Goal: Task Accomplishment & Management: Use online tool/utility

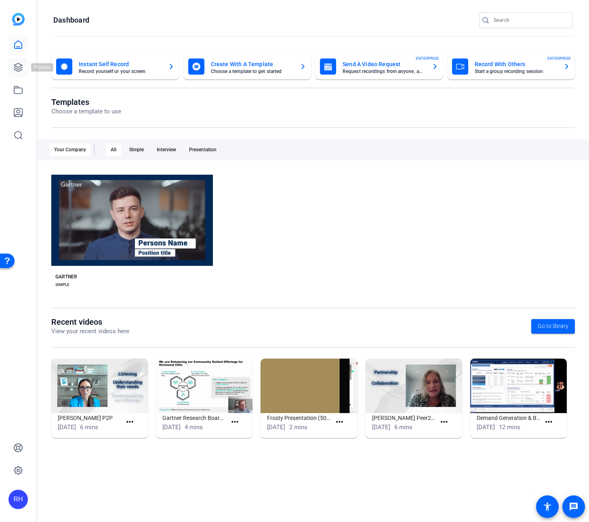
click at [17, 67] on icon at bounding box center [18, 67] width 8 height 8
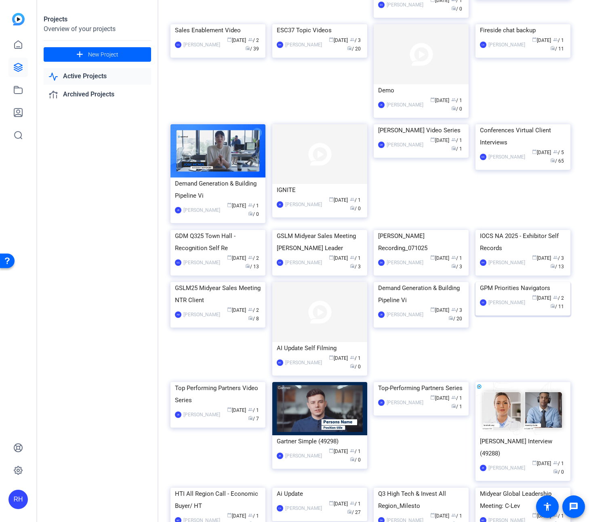
scroll to position [932, 0]
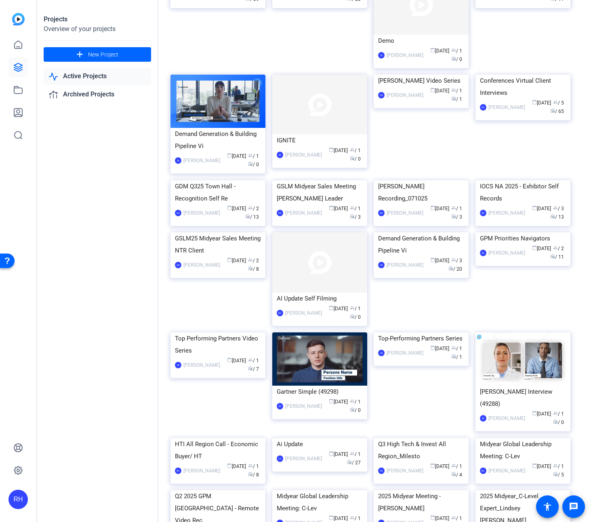
click at [534, 75] on img at bounding box center [522, 75] width 95 height 0
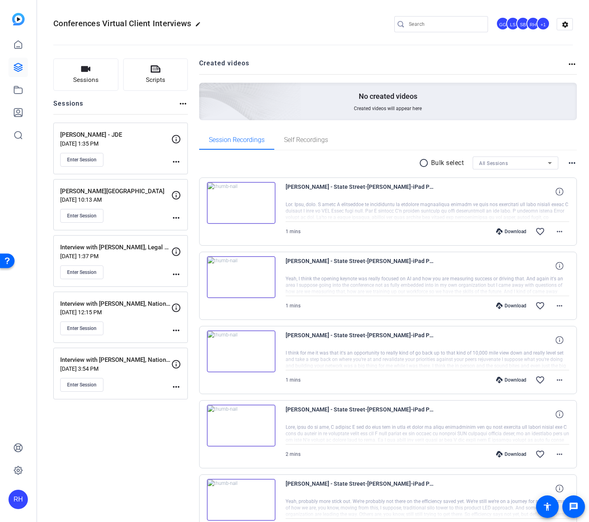
click at [542, 21] on div "+1" at bounding box center [542, 23] width 13 height 13
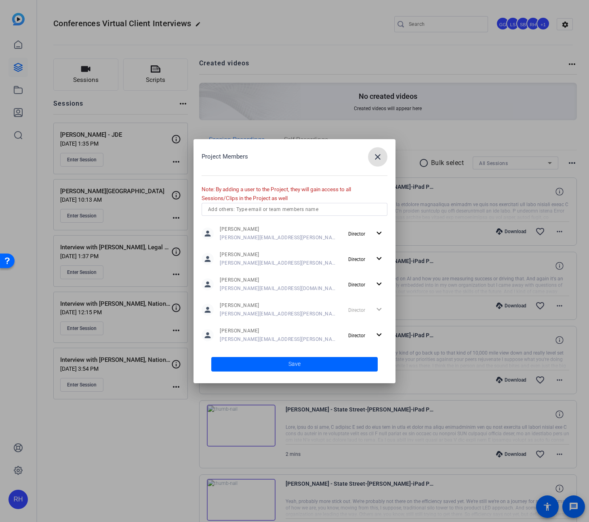
click at [260, 211] on input "text" at bounding box center [294, 210] width 173 height 10
type input "austin"
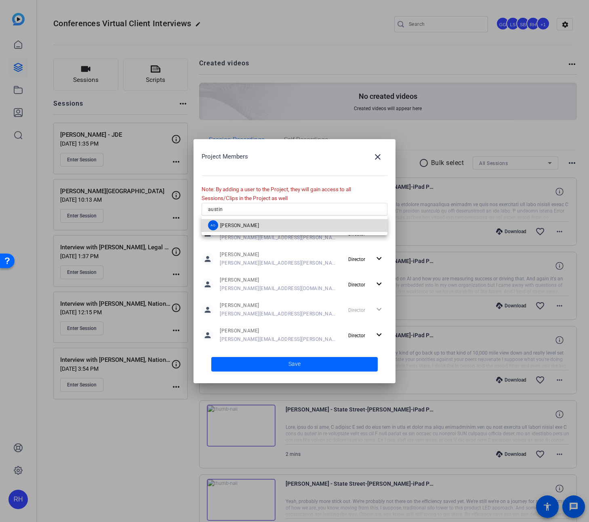
click at [256, 224] on mat-option "AG Austin Griffin" at bounding box center [294, 225] width 186 height 13
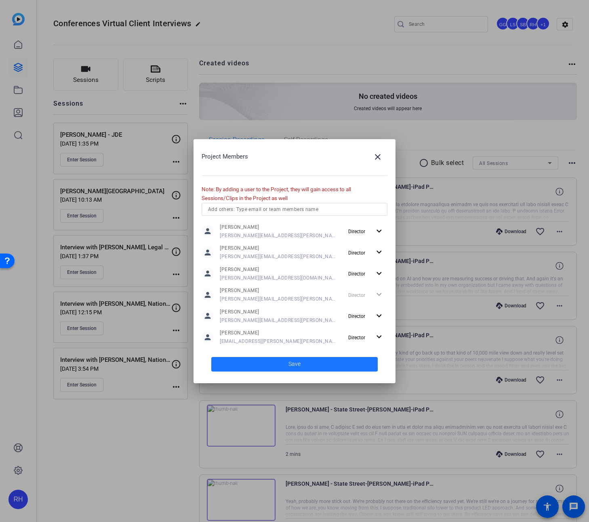
click at [293, 360] on span "Save" at bounding box center [294, 364] width 12 height 8
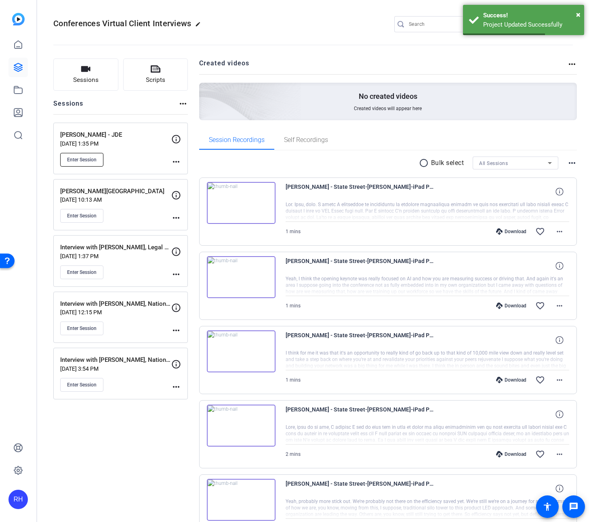
click at [86, 160] on span "Enter Session" at bounding box center [81, 160] width 29 height 6
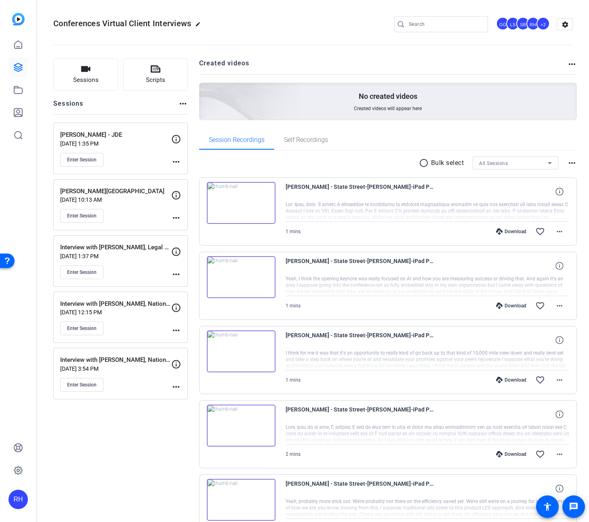
click at [180, 161] on mat-icon "more_horiz" at bounding box center [176, 162] width 10 height 10
click at [151, 160] on div at bounding box center [294, 261] width 589 height 522
drag, startPoint x: 19, startPoint y: 66, endPoint x: 71, endPoint y: 68, distance: 52.9
click at [19, 66] on icon at bounding box center [18, 68] width 10 height 10
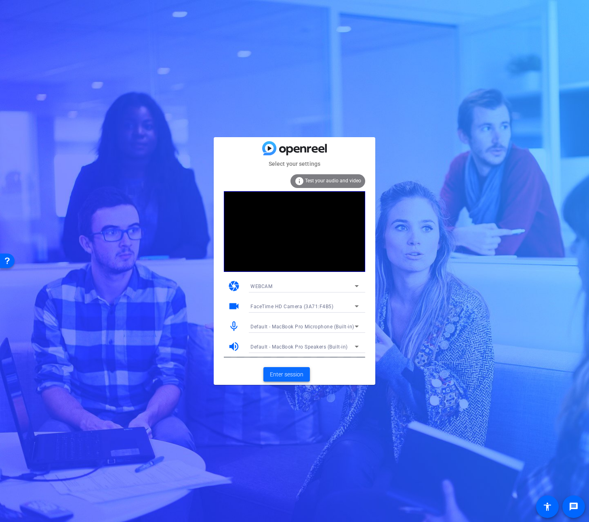
click at [289, 375] on span "Enter session" at bounding box center [287, 375] width 34 height 8
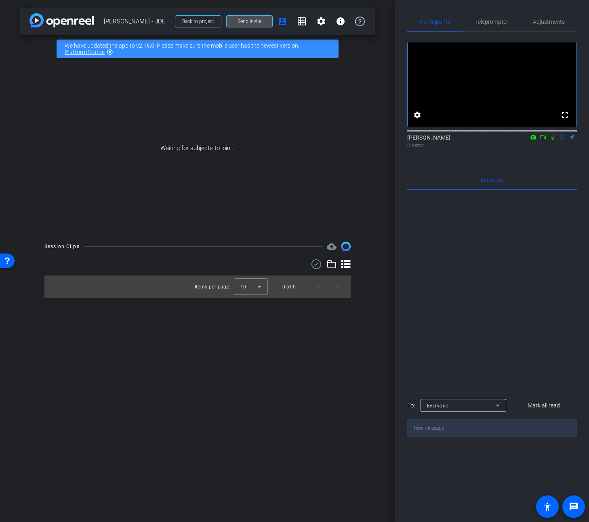
click at [259, 22] on span "Send invite" at bounding box center [249, 21] width 24 height 6
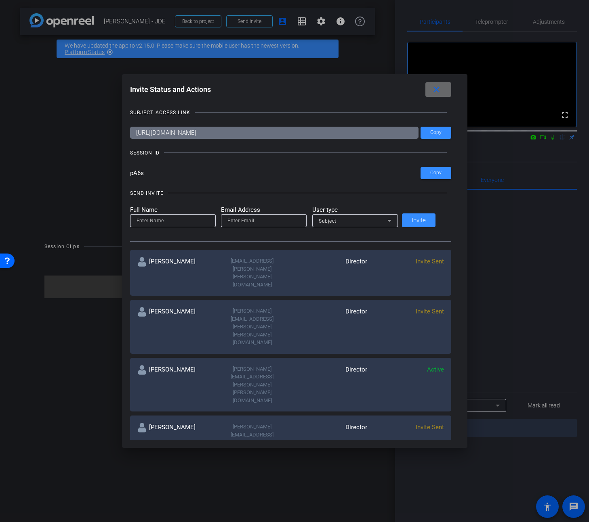
click at [431, 87] on mat-icon "close" at bounding box center [436, 90] width 10 height 10
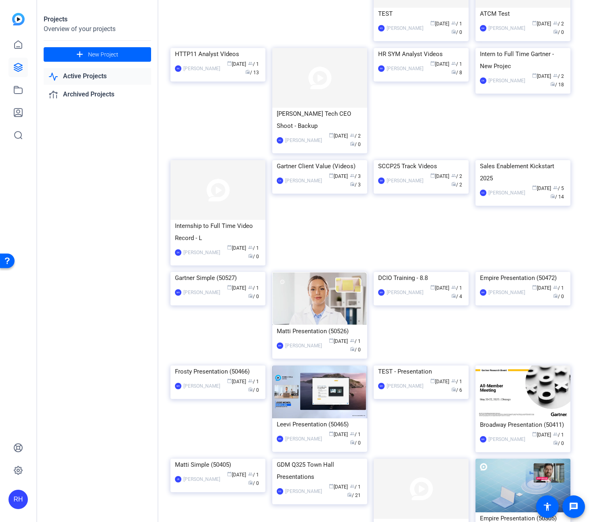
scroll to position [320, 0]
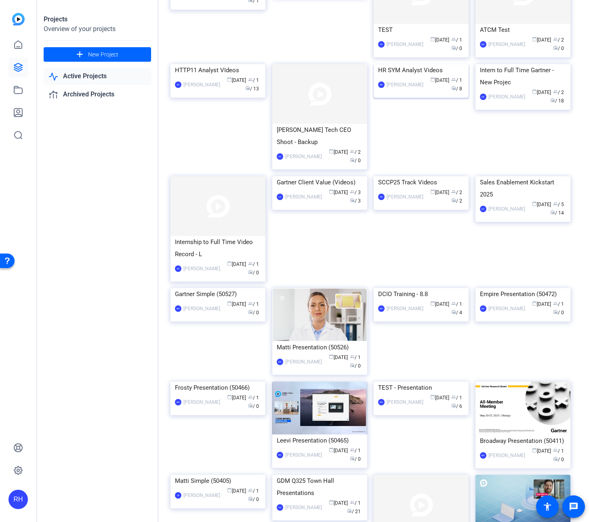
click at [412, 76] on div "HR SYM Analyst Videos" at bounding box center [421, 70] width 86 height 12
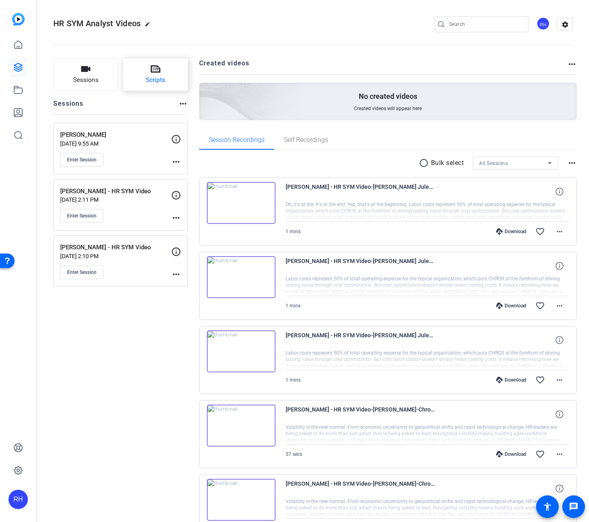
click at [157, 72] on icon at bounding box center [156, 68] width 10 height 7
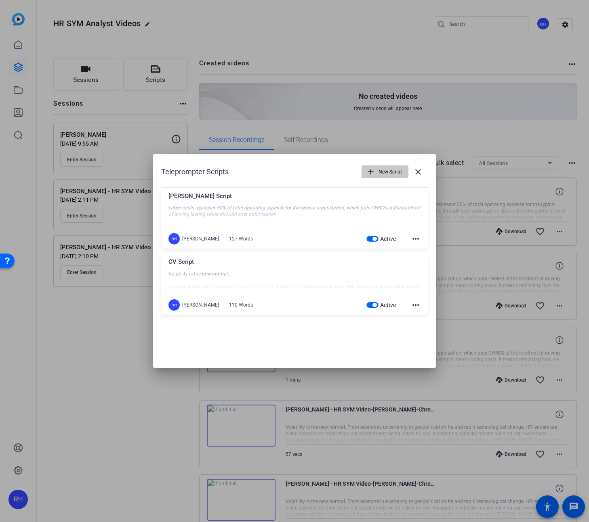
click at [362, 168] on span "button" at bounding box center [385, 171] width 46 height 19
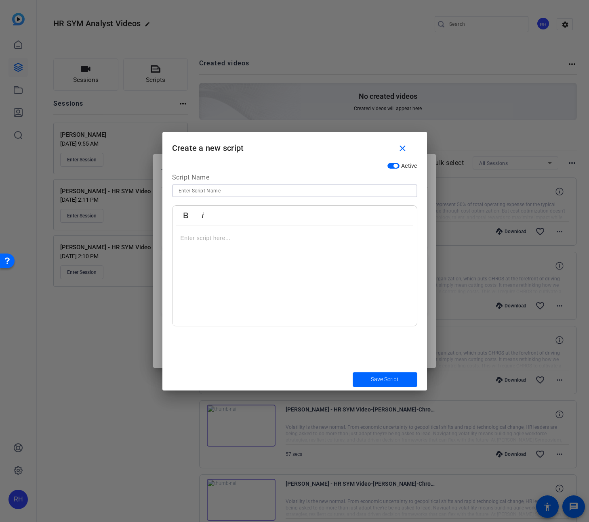
click at [239, 193] on input at bounding box center [294, 191] width 232 height 10
type input "Harsh"
click at [208, 237] on p at bounding box center [294, 238] width 228 height 9
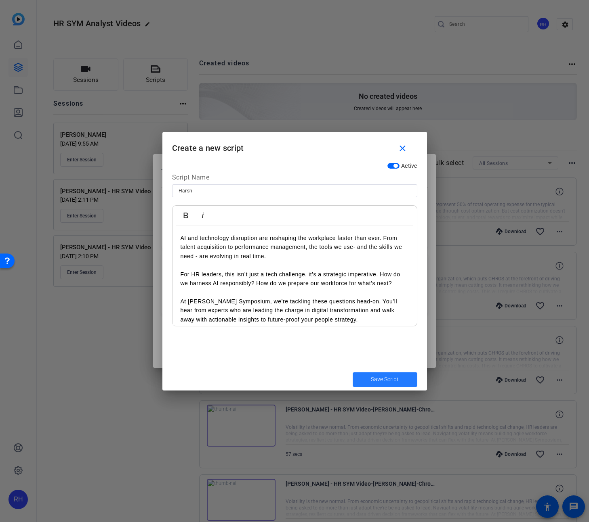
click at [375, 380] on span "Save Script" at bounding box center [385, 379] width 28 height 8
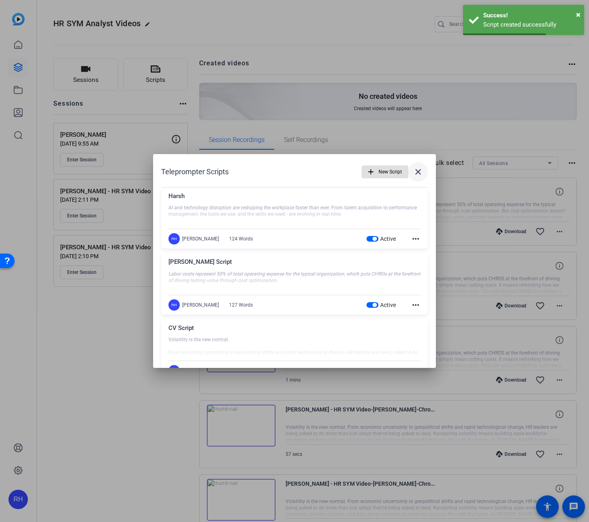
click at [418, 170] on mat-icon "close" at bounding box center [418, 172] width 10 height 10
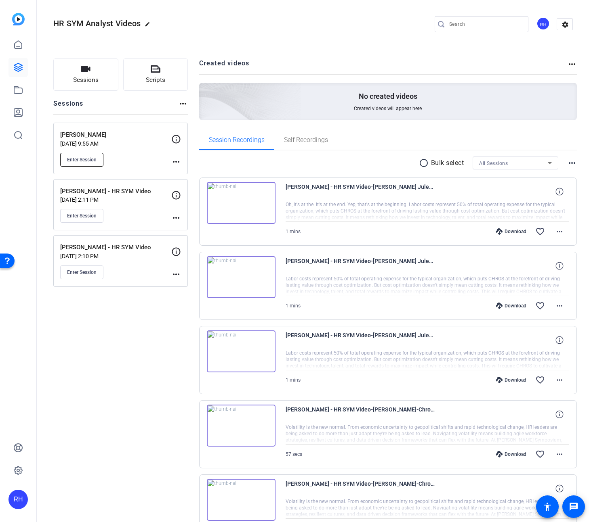
click at [94, 161] on span "Enter Session" at bounding box center [81, 160] width 29 height 6
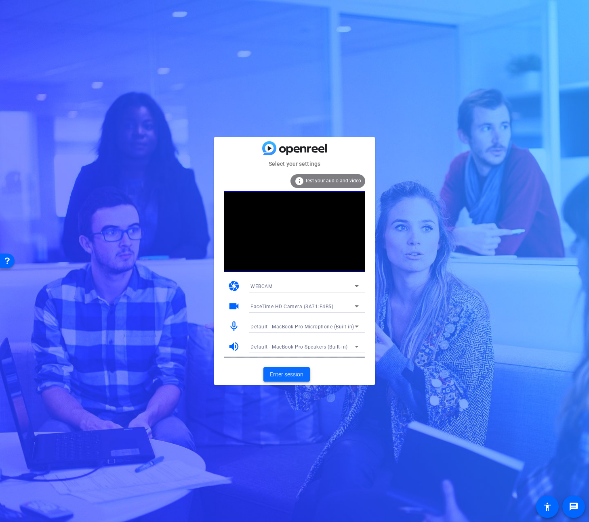
click at [286, 380] on span at bounding box center [286, 374] width 46 height 19
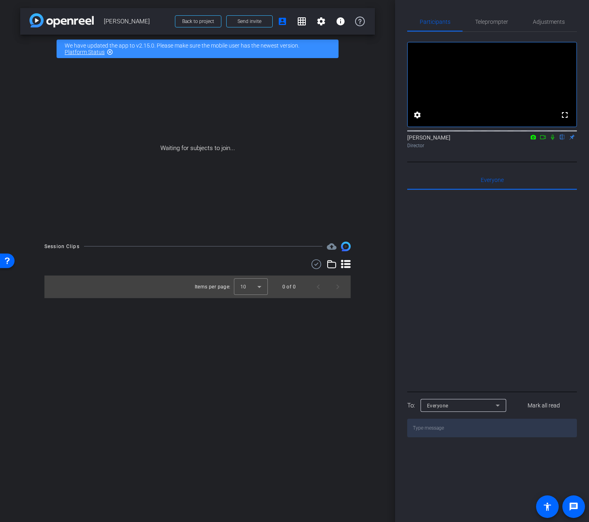
click at [553, 140] on icon at bounding box center [552, 137] width 6 height 6
click at [543, 140] on icon at bounding box center [542, 137] width 6 height 6
click at [550, 139] on icon at bounding box center [552, 137] width 4 height 4
click at [232, 24] on span at bounding box center [249, 21] width 46 height 19
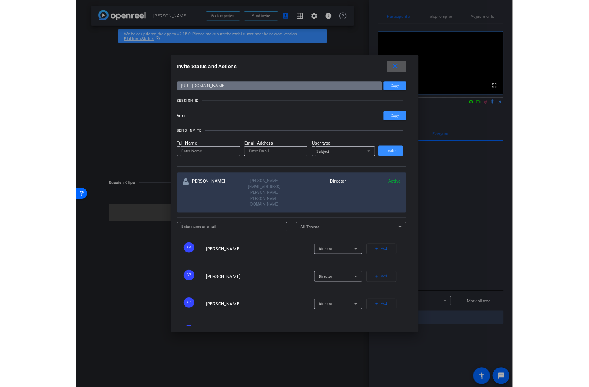
scroll to position [22, 0]
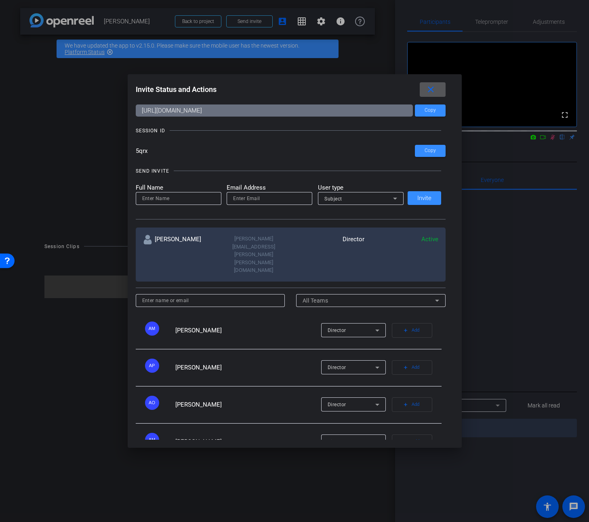
click at [162, 197] on input at bounding box center [178, 199] width 73 height 10
type input "Margie Escamilla"
type input "Margie.escamilla@gartner.com"
click at [365, 199] on div "Subject" at bounding box center [358, 199] width 69 height 10
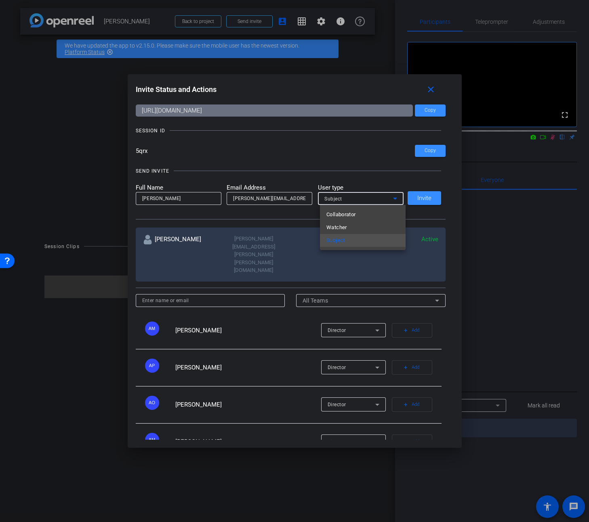
click at [338, 225] on span "Watcher" at bounding box center [336, 228] width 21 height 10
click at [419, 197] on span "Invite" at bounding box center [424, 198] width 14 height 6
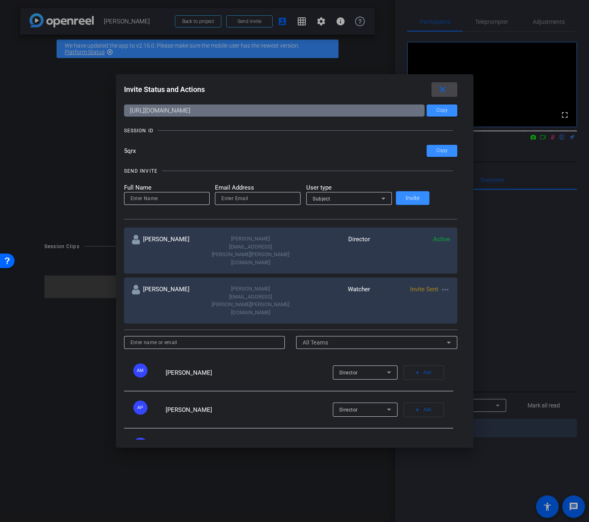
click at [437, 86] on mat-icon "close" at bounding box center [442, 90] width 10 height 10
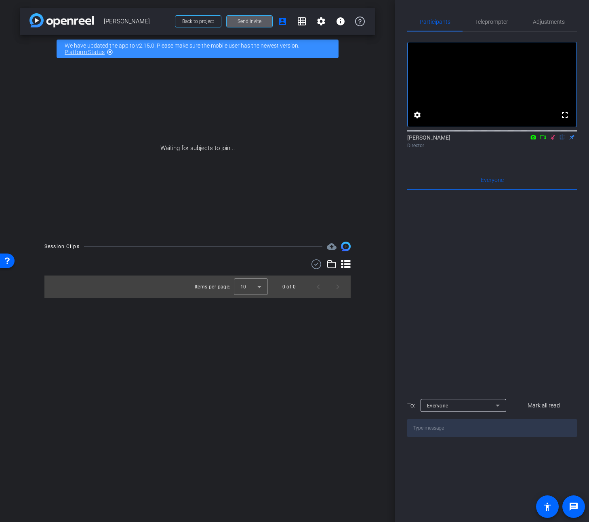
click at [383, 220] on div "arrow_back Harsh Kundulli Back to project Send invite account_box grid_on setti…" at bounding box center [197, 261] width 395 height 522
click at [260, 22] on span "Send invite" at bounding box center [249, 21] width 24 height 6
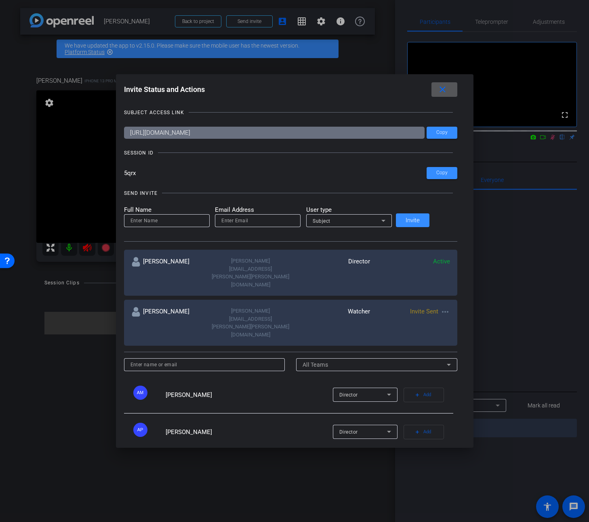
click at [431, 97] on span at bounding box center [444, 89] width 26 height 19
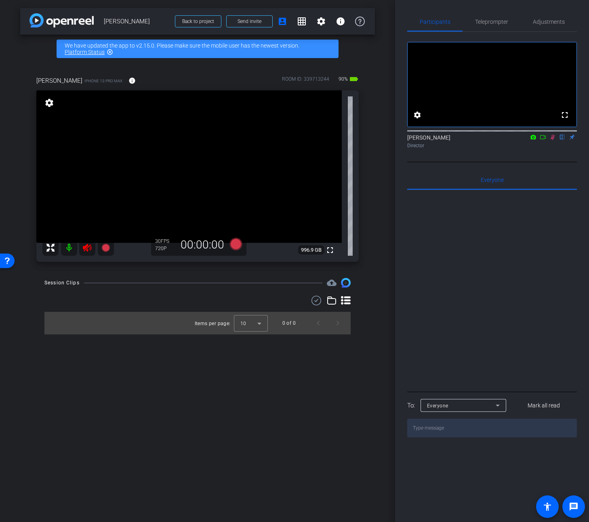
click at [88, 251] on icon at bounding box center [87, 248] width 10 height 10
click at [553, 140] on icon at bounding box center [552, 137] width 6 height 6
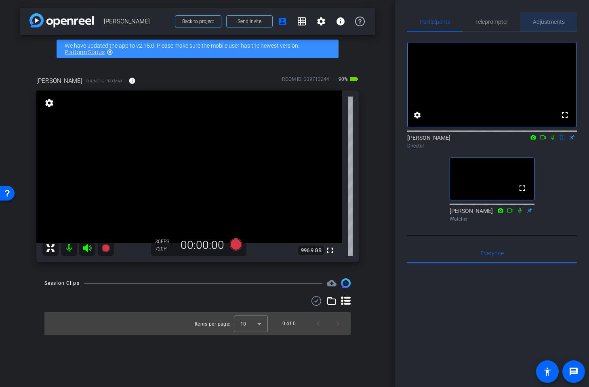
click at [555, 23] on span "Adjustments" at bounding box center [548, 22] width 32 height 6
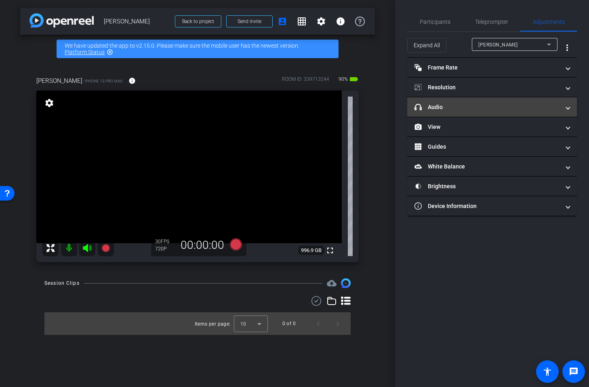
click at [465, 107] on mat-panel-title "headphone icon Audio" at bounding box center [486, 107] width 145 height 8
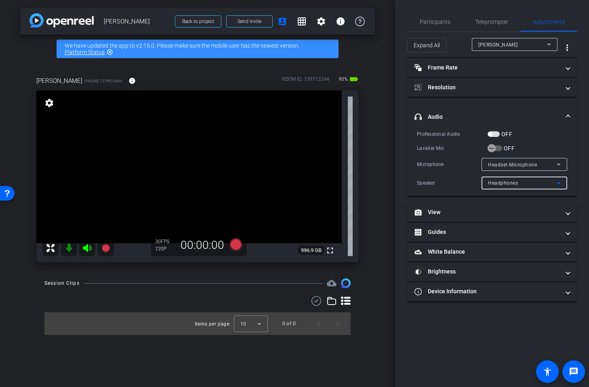
click at [515, 184] on span "Headphones" at bounding box center [503, 183] width 30 height 6
click at [514, 184] on div at bounding box center [294, 193] width 589 height 387
click at [514, 184] on span "Headphones" at bounding box center [503, 183] width 30 height 6
click at [514, 181] on div at bounding box center [294, 193] width 589 height 387
click at [492, 149] on icon "button" at bounding box center [491, 148] width 7 height 7
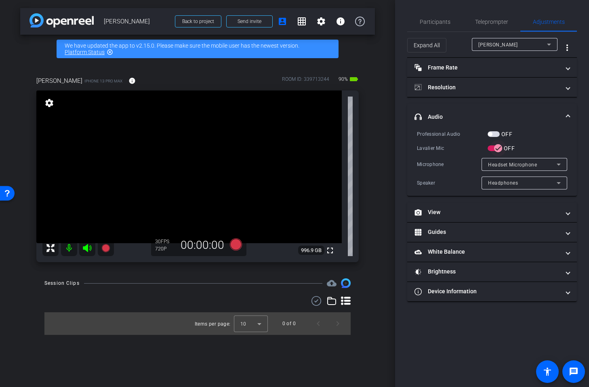
click at [502, 149] on span "button" at bounding box center [498, 148] width 16 height 16
click at [530, 142] on div at bounding box center [294, 193] width 589 height 387
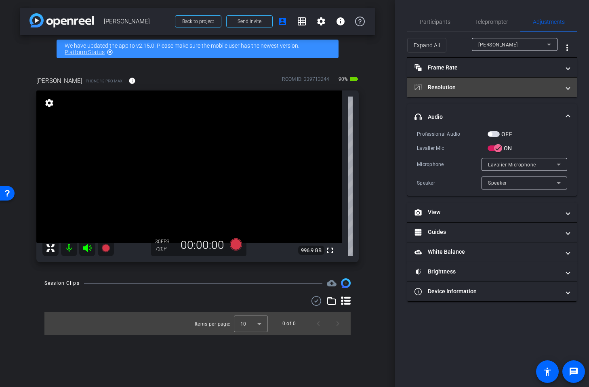
click at [485, 85] on mat-panel-title "Resolution" at bounding box center [486, 87] width 145 height 8
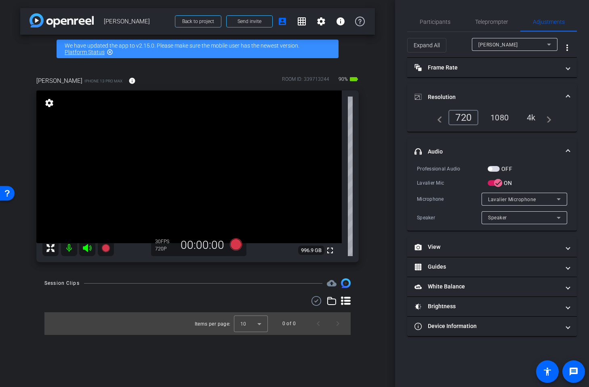
click at [502, 119] on div "1080" at bounding box center [499, 118] width 30 height 14
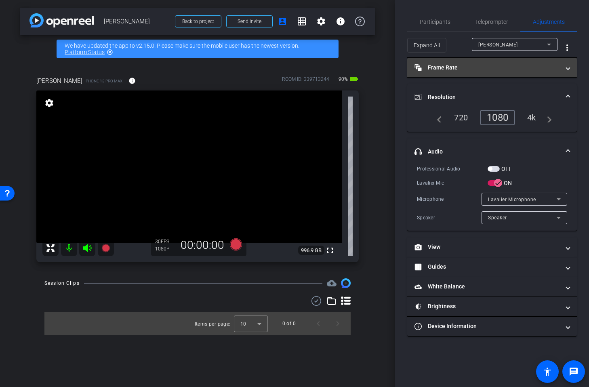
click at [480, 69] on mat-panel-title "Frame Rate Frame Rate" at bounding box center [486, 67] width 145 height 8
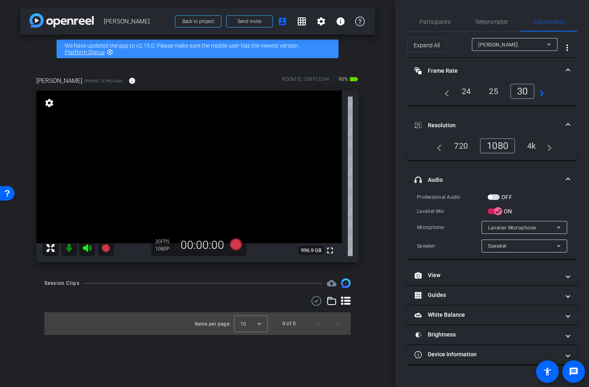
click at [473, 93] on div "24" at bounding box center [465, 91] width 21 height 14
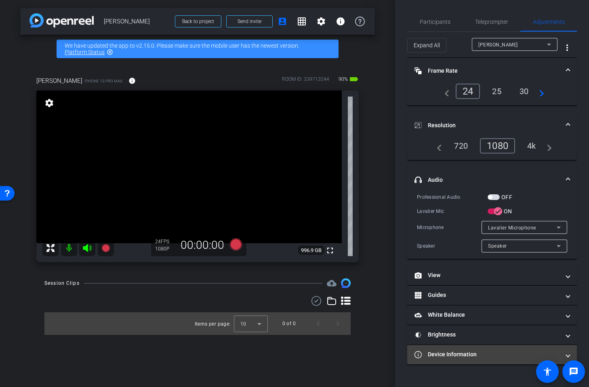
click at [490, 352] on mat-panel-title "Device Information" at bounding box center [486, 354] width 145 height 8
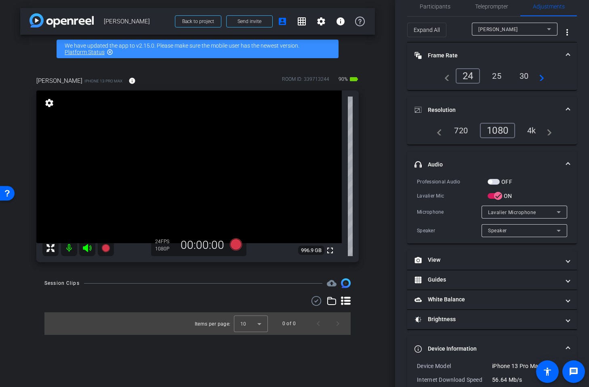
scroll to position [0, 0]
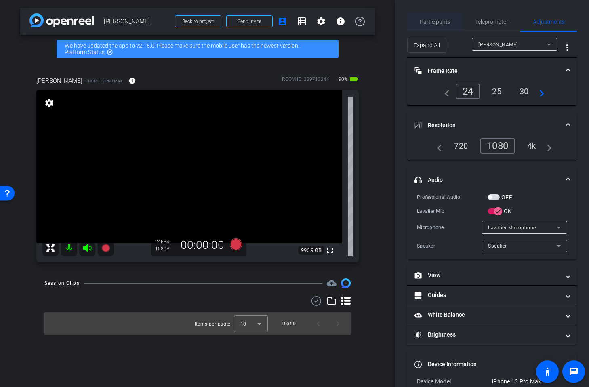
click at [441, 23] on span "Participants" at bounding box center [434, 22] width 31 height 6
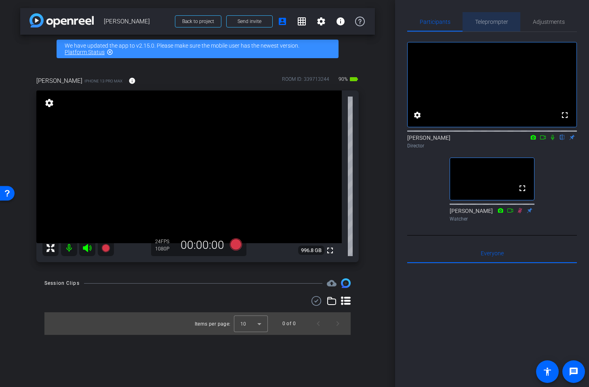
click at [492, 22] on span "Teleprompter" at bounding box center [491, 22] width 33 height 6
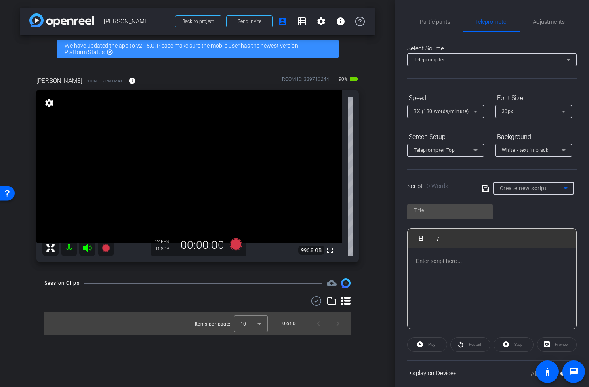
click at [526, 187] on span "Create new script" at bounding box center [522, 188] width 47 height 6
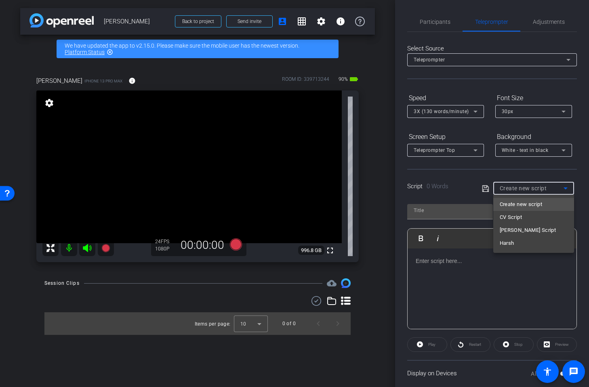
click at [509, 243] on span "Harsh" at bounding box center [506, 243] width 15 height 10
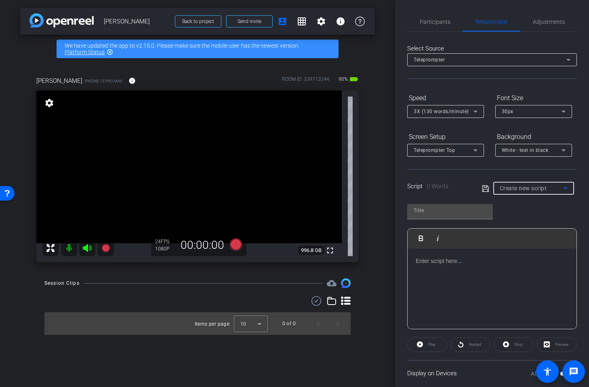
type input "Harsh"
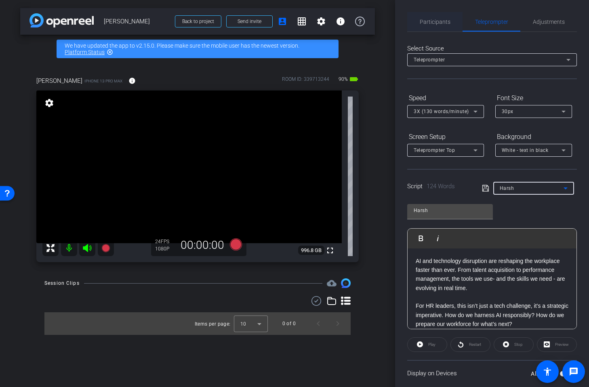
click at [424, 23] on span "Participants" at bounding box center [434, 22] width 31 height 6
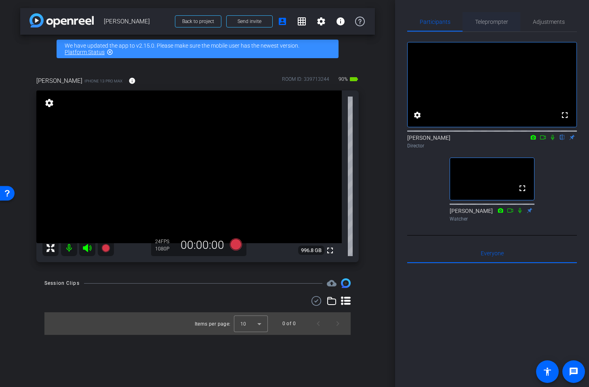
click at [486, 21] on span "Teleprompter" at bounding box center [491, 22] width 33 height 6
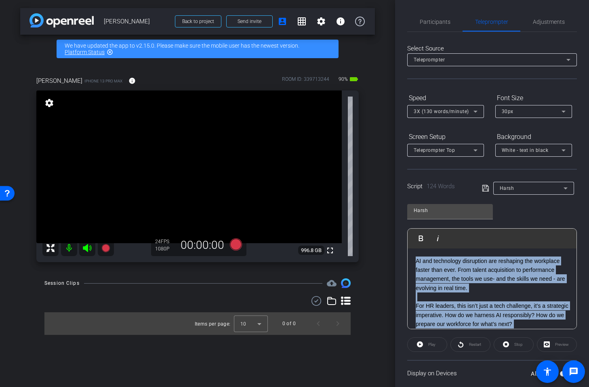
scroll to position [107, 0]
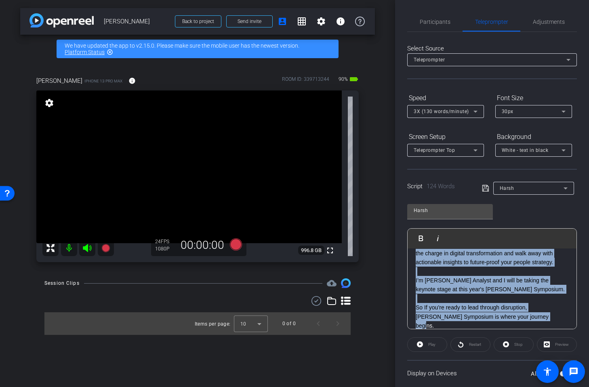
drag, startPoint x: 415, startPoint y: 260, endPoint x: 609, endPoint y: 376, distance: 225.6
click at [588, 376] on html "Accessibility Screen-Reader Guide, Feedback, and Issue Reporting | New window m…" at bounding box center [294, 193] width 589 height 387
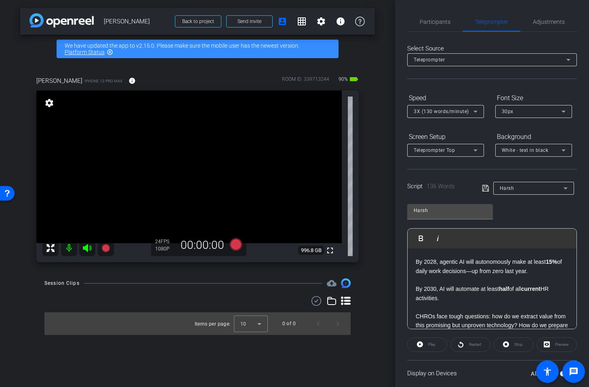
scroll to position [0, 0]
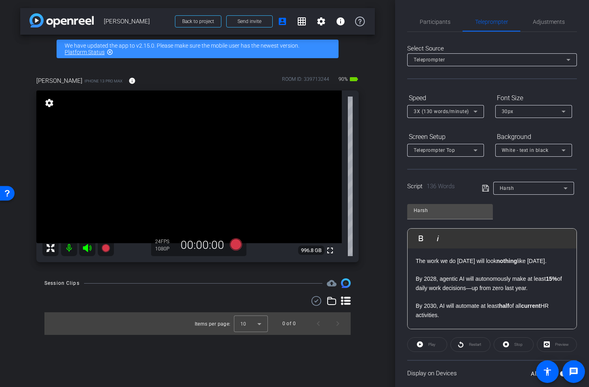
click at [481, 186] on div "Script 136 Words Harsh" at bounding box center [492, 182] width 170 height 26
click at [484, 188] on icon at bounding box center [485, 188] width 7 height 10
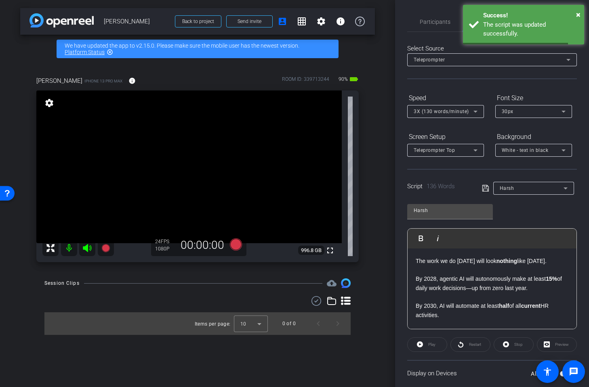
click at [516, 191] on div "Harsh" at bounding box center [531, 188] width 64 height 10
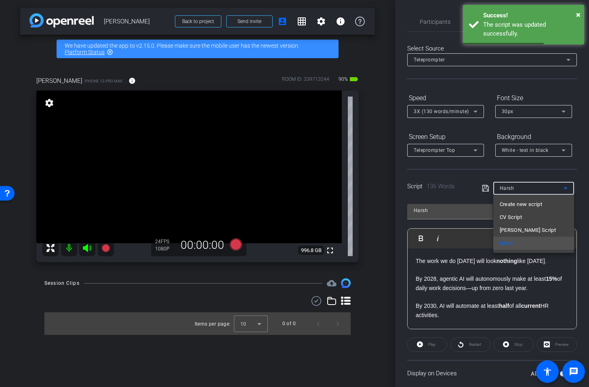
click at [494, 175] on div at bounding box center [294, 193] width 589 height 387
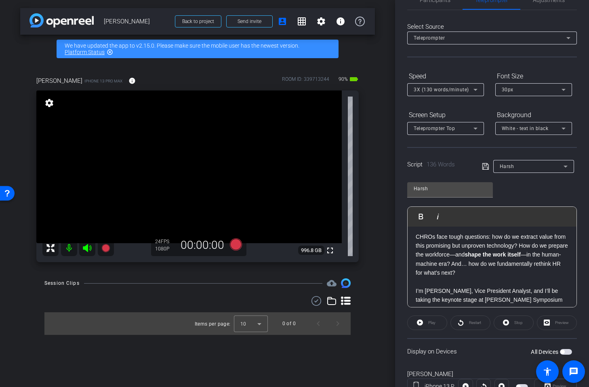
scroll to position [83, 0]
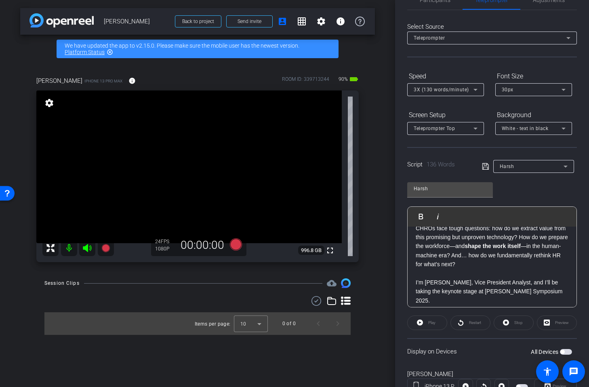
click at [568, 353] on span "button" at bounding box center [565, 352] width 12 height 6
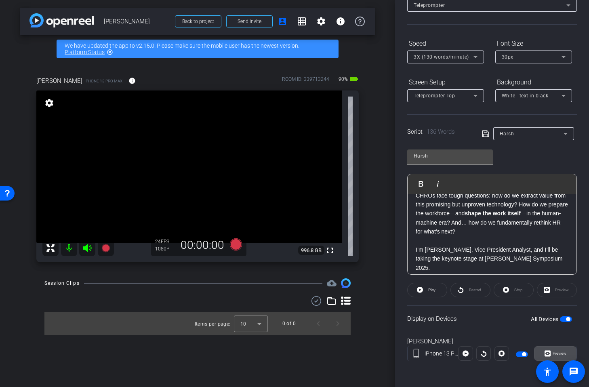
click at [548, 353] on icon at bounding box center [547, 353] width 6 height 12
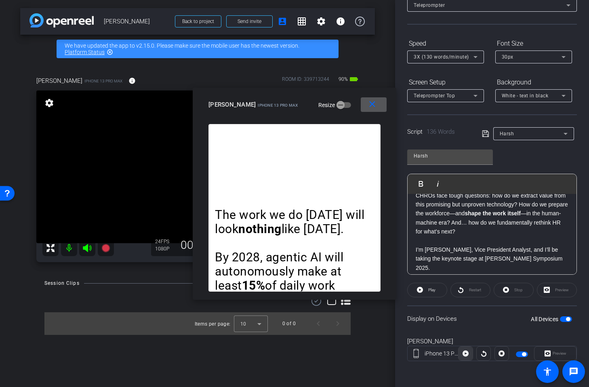
click at [467, 357] on icon at bounding box center [465, 353] width 6 height 12
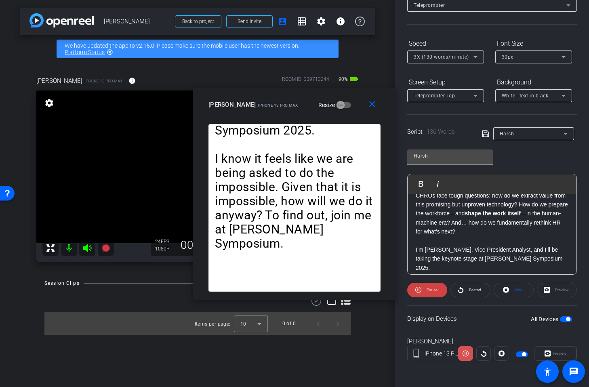
click at [469, 353] on span at bounding box center [465, 353] width 15 height 19
click at [369, 104] on mat-icon "close" at bounding box center [372, 104] width 10 height 10
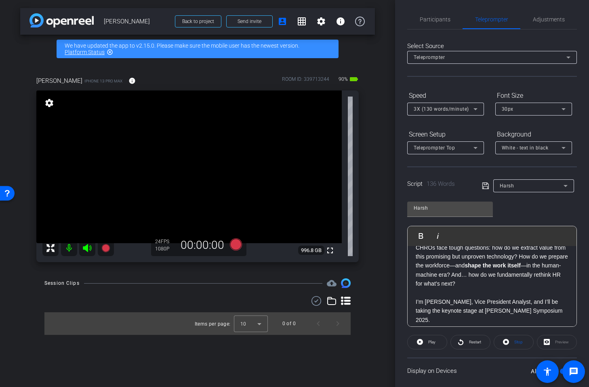
scroll to position [0, 0]
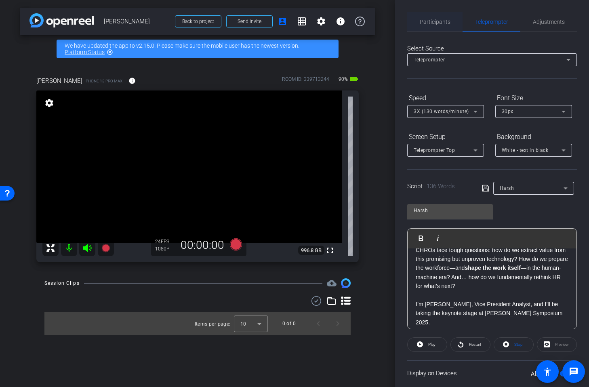
click at [432, 19] on span "Participants" at bounding box center [434, 22] width 31 height 6
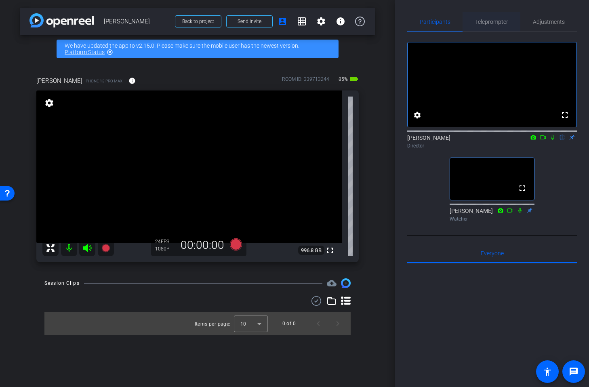
click at [488, 21] on span "Teleprompter" at bounding box center [491, 22] width 33 height 6
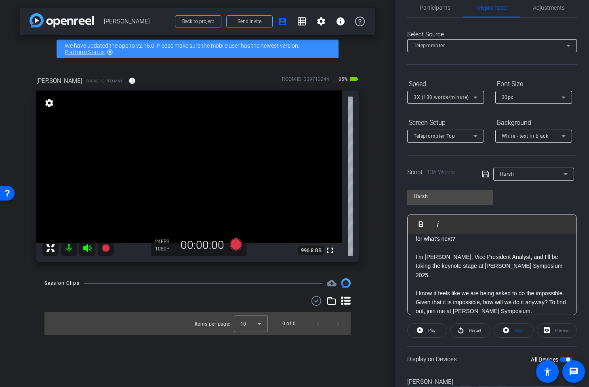
scroll to position [17, 0]
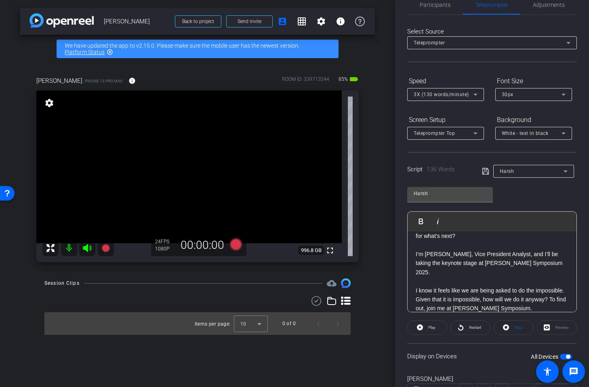
click at [414, 254] on div "The work we do tomorrow will look nothing like today. By 2028, agentic AI will …" at bounding box center [491, 218] width 169 height 206
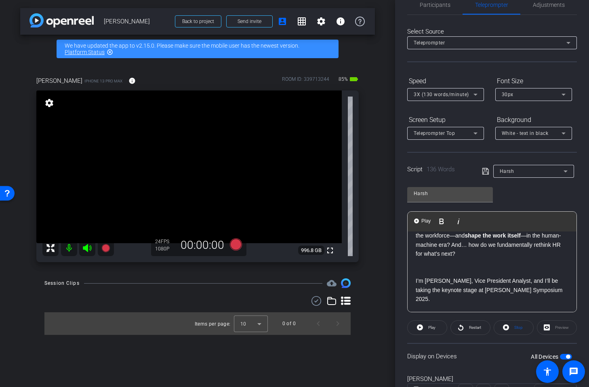
scroll to position [76, 0]
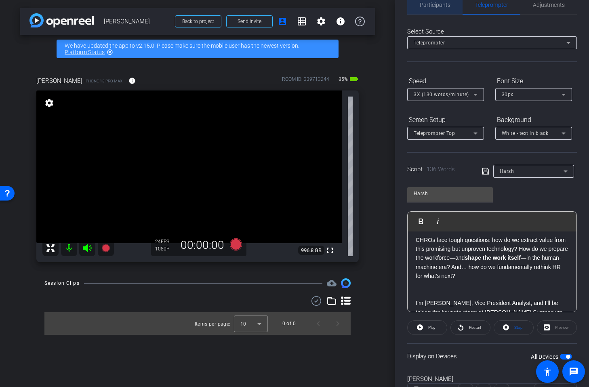
click at [438, 9] on span "Participants" at bounding box center [434, 4] width 31 height 19
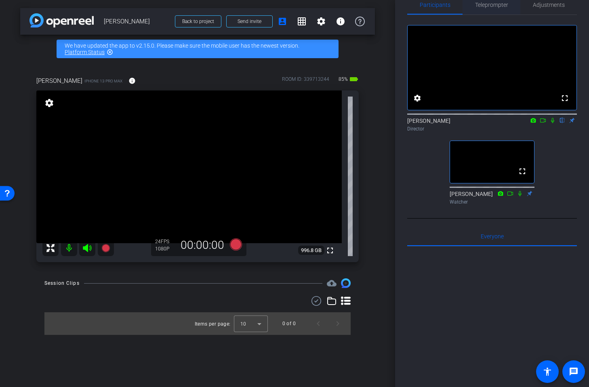
click at [486, 9] on span "Teleprompter" at bounding box center [491, 4] width 33 height 19
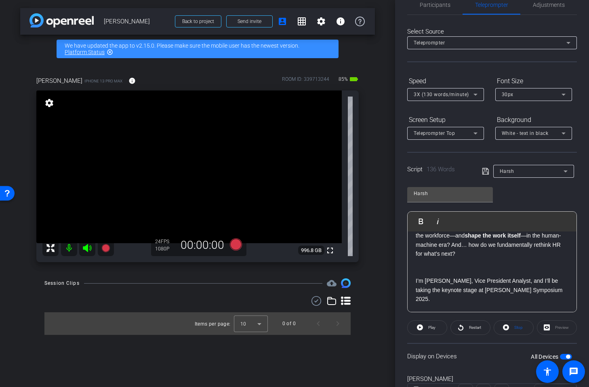
scroll to position [104, 0]
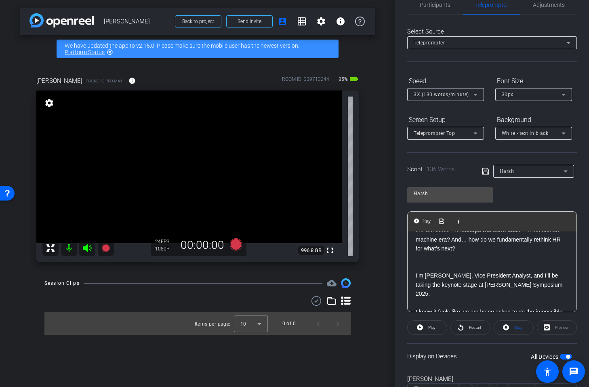
click at [422, 261] on p at bounding box center [491, 257] width 153 height 9
click at [420, 263] on p at bounding box center [491, 266] width 153 height 9
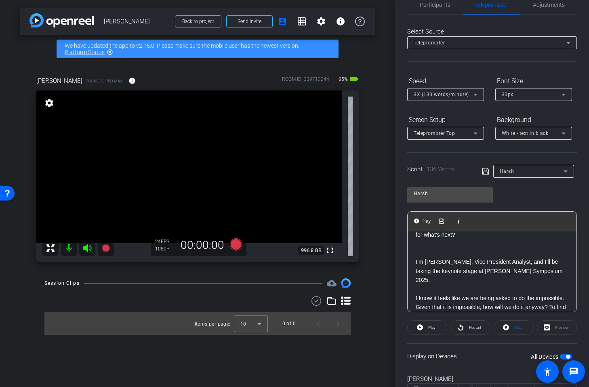
scroll to position [121, 0]
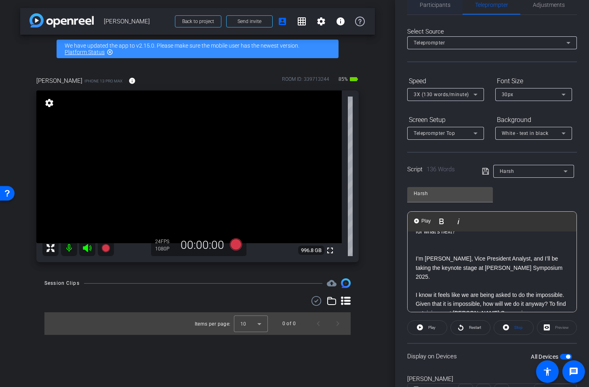
click at [442, 4] on span "Participants" at bounding box center [434, 5] width 31 height 6
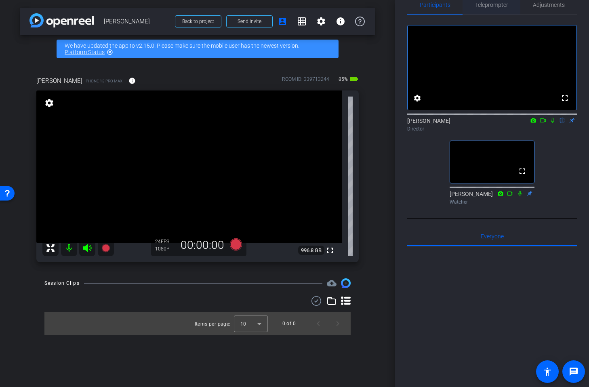
click at [484, 6] on span "Teleprompter" at bounding box center [491, 5] width 33 height 6
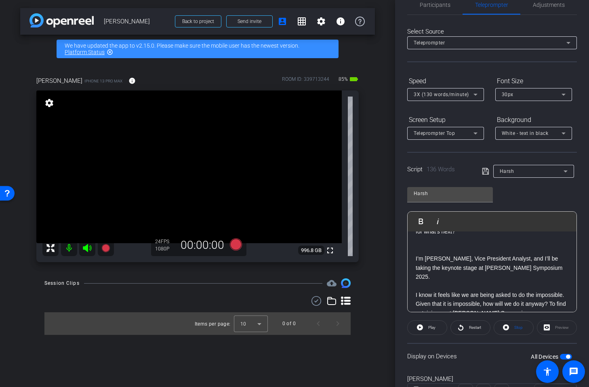
click at [422, 248] on p at bounding box center [491, 249] width 153 height 9
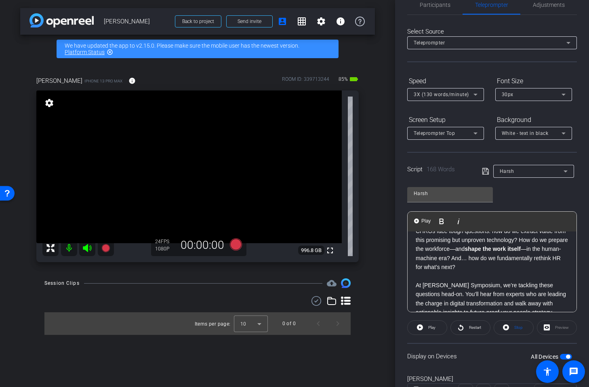
scroll to position [84, 0]
click at [441, 10] on span "Participants" at bounding box center [434, 4] width 31 height 19
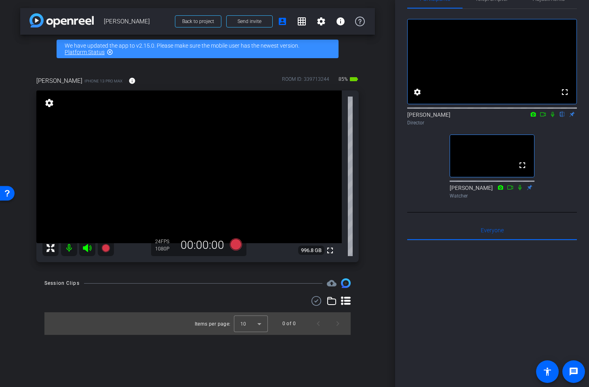
scroll to position [0, 0]
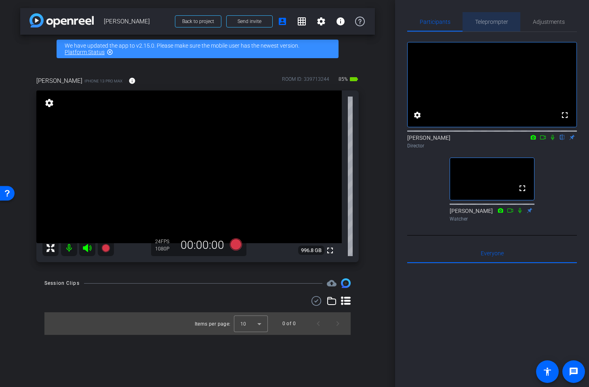
click at [481, 21] on span "Teleprompter" at bounding box center [491, 22] width 33 height 6
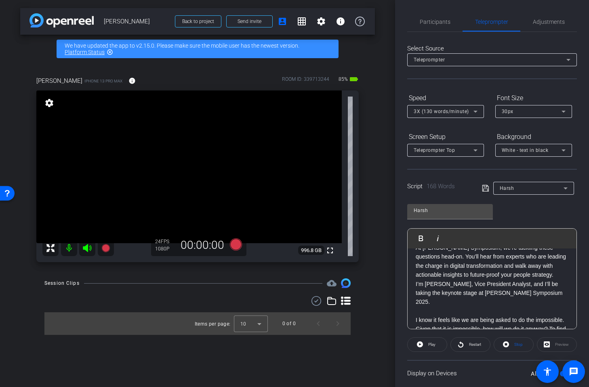
scroll to position [152, 0]
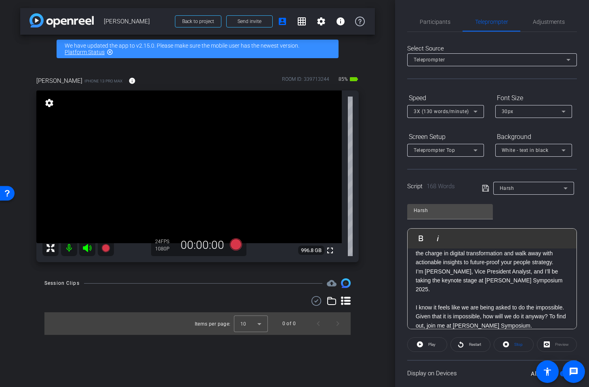
click at [486, 187] on icon at bounding box center [485, 188] width 7 height 10
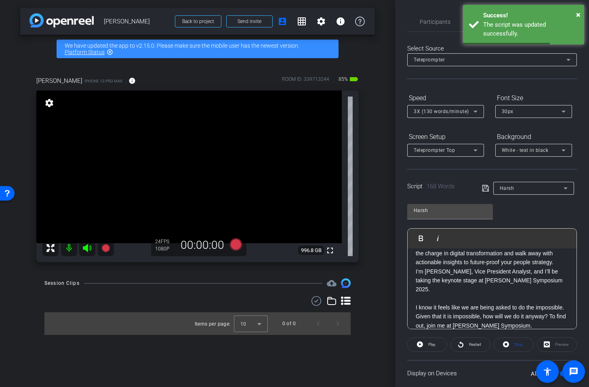
click at [483, 188] on icon at bounding box center [485, 188] width 7 height 10
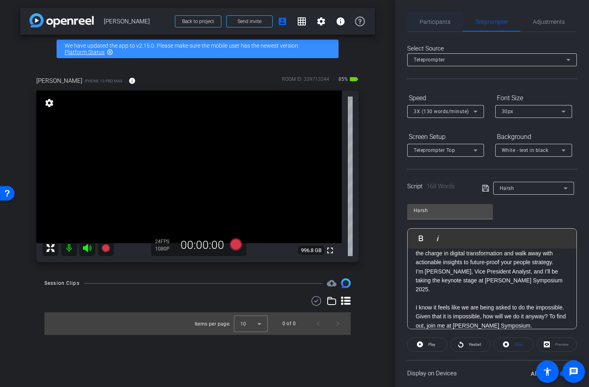
click at [431, 22] on span "Participants" at bounding box center [434, 22] width 31 height 6
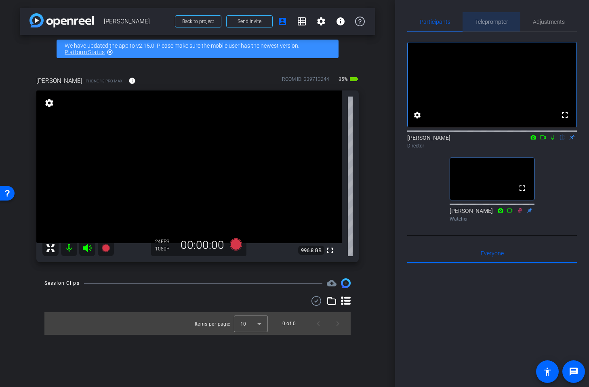
click at [492, 26] on span "Teleprompter" at bounding box center [491, 21] width 33 height 19
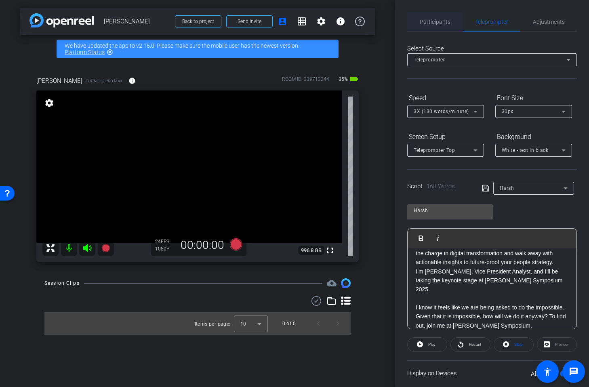
click at [438, 20] on span "Participants" at bounding box center [434, 22] width 31 height 6
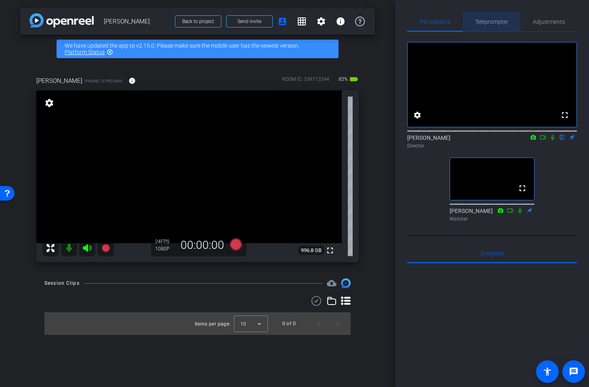
click at [475, 21] on span "Teleprompter" at bounding box center [491, 22] width 33 height 6
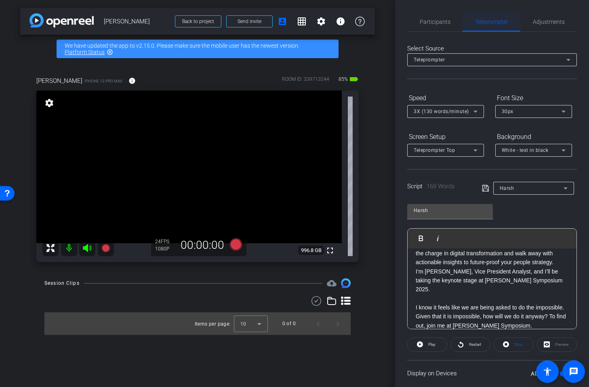
drag, startPoint x: 434, startPoint y: 21, endPoint x: 462, endPoint y: 25, distance: 28.1
click at [434, 22] on span "Participants" at bounding box center [434, 22] width 31 height 6
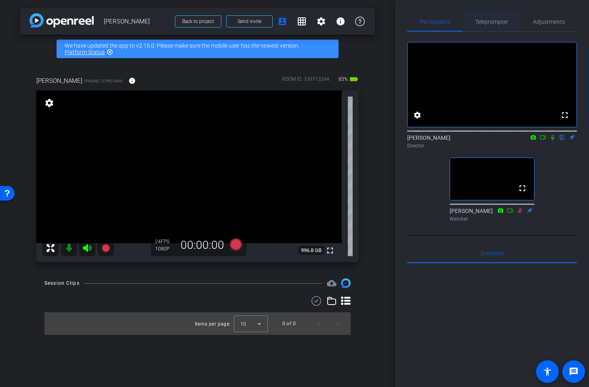
click at [500, 22] on span "Teleprompter" at bounding box center [491, 22] width 33 height 6
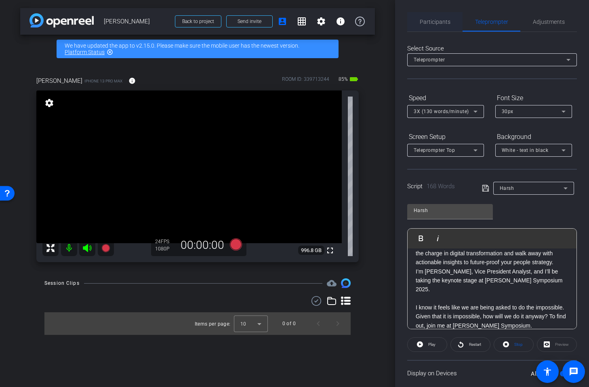
click at [446, 21] on span "Participants" at bounding box center [434, 22] width 31 height 6
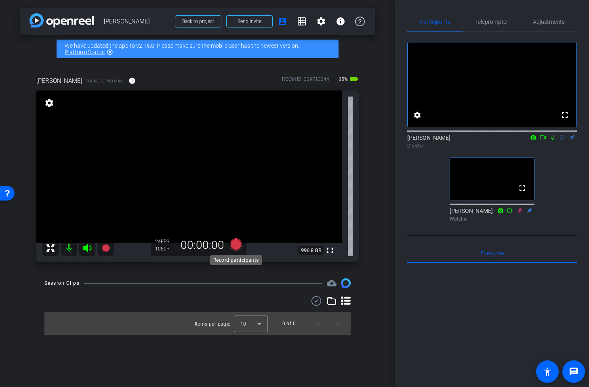
click at [235, 244] on icon at bounding box center [236, 244] width 12 height 12
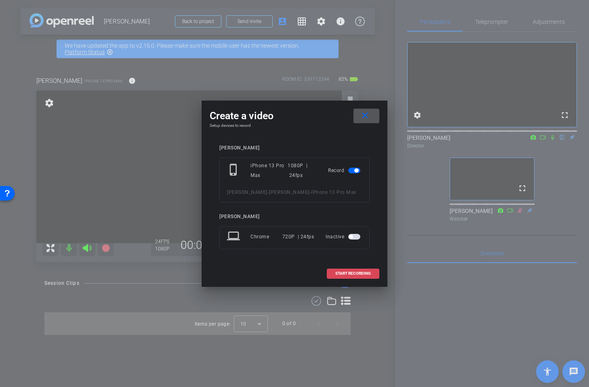
click at [356, 273] on span "START RECORDING" at bounding box center [353, 273] width 36 height 4
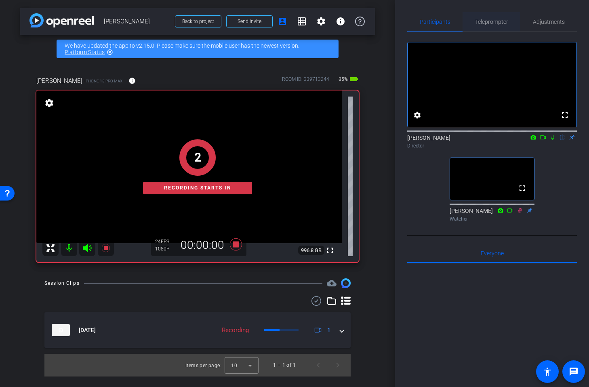
click at [494, 24] on span "Teleprompter" at bounding box center [491, 22] width 33 height 6
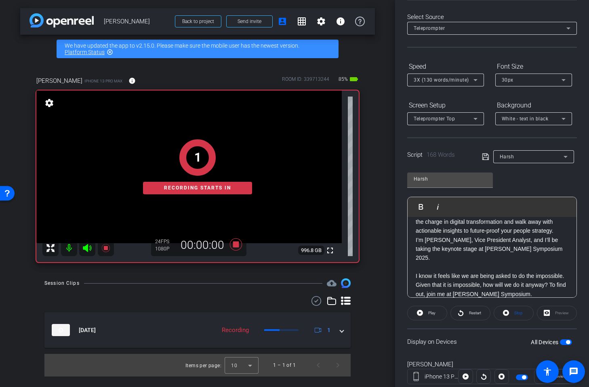
scroll to position [33, 0]
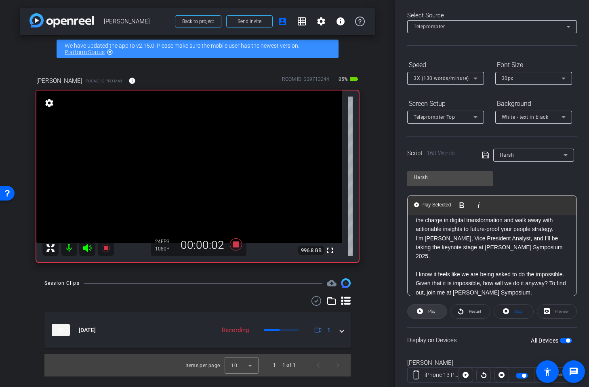
click at [426, 313] on span "Play" at bounding box center [430, 311] width 9 height 11
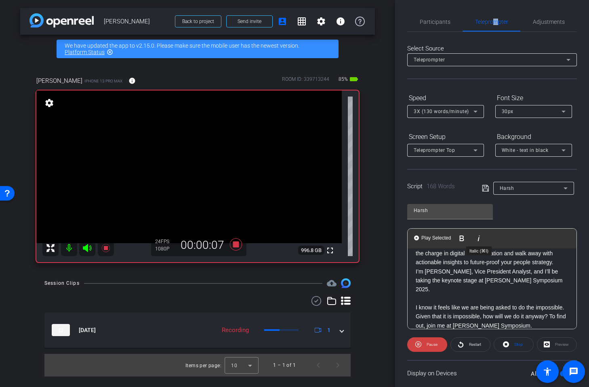
scroll to position [54, 0]
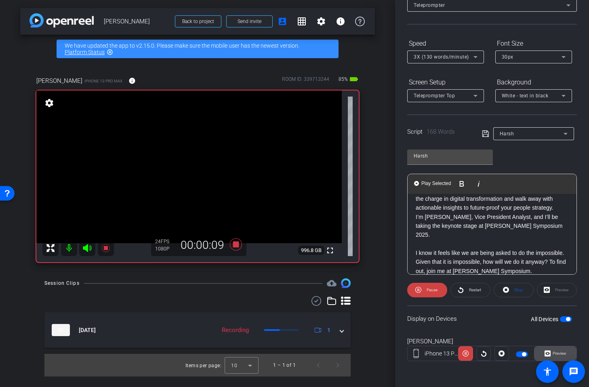
click at [559, 354] on span "Preview" at bounding box center [559, 353] width 14 height 4
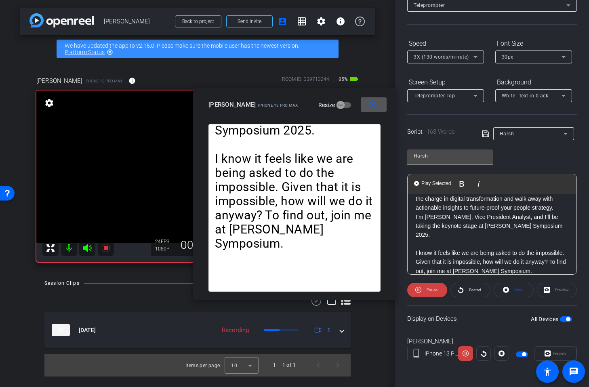
click at [366, 111] on span at bounding box center [373, 104] width 26 height 19
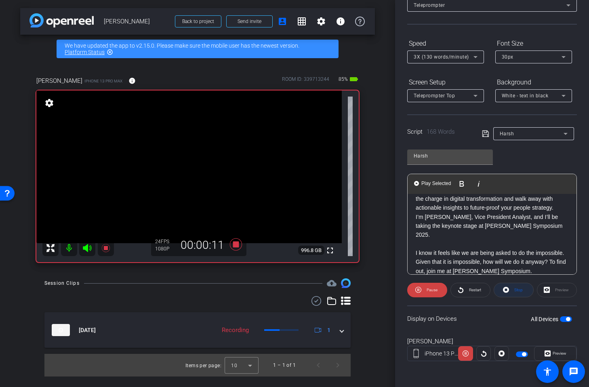
click at [509, 292] on span at bounding box center [513, 289] width 39 height 19
click at [520, 294] on div "Stop" at bounding box center [513, 290] width 40 height 15
click at [423, 291] on span at bounding box center [426, 289] width 39 height 19
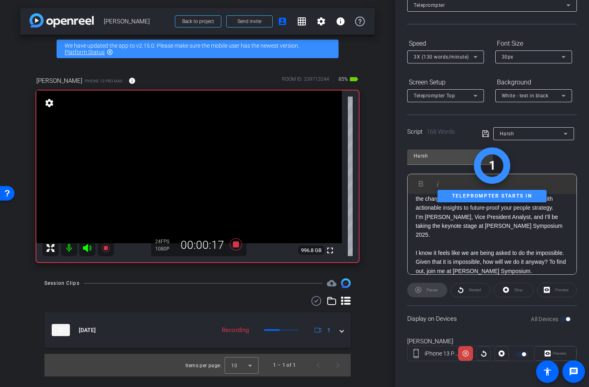
scroll to position [0, 0]
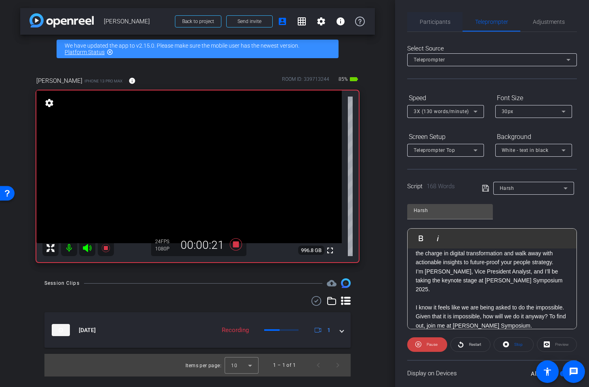
click at [440, 21] on span "Participants" at bounding box center [434, 22] width 31 height 6
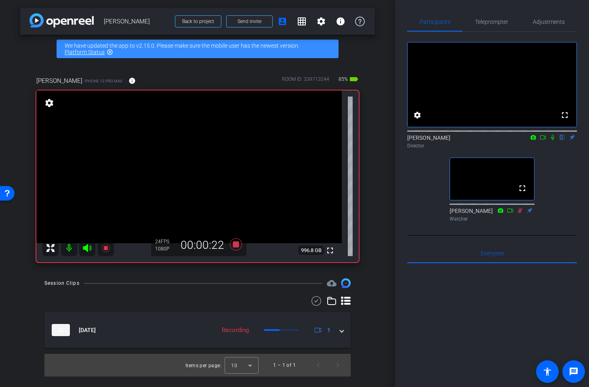
click at [553, 140] on icon at bounding box center [552, 137] width 6 height 6
click at [487, 21] on span "Teleprompter" at bounding box center [491, 22] width 33 height 6
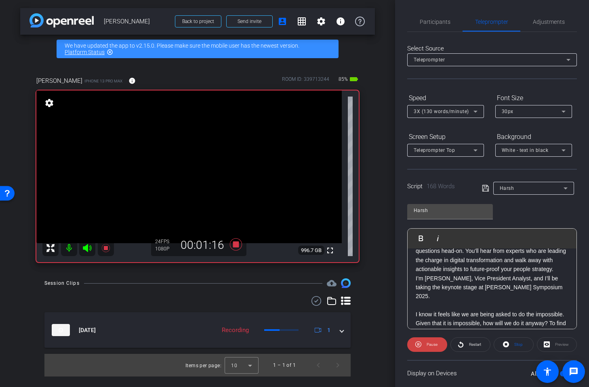
scroll to position [146, 0]
click at [415, 277] on div "The work we do tomorrow will look nothing like today. By 2028, agentic AI will …" at bounding box center [491, 223] width 169 height 242
click at [234, 243] on icon at bounding box center [236, 244] width 12 height 12
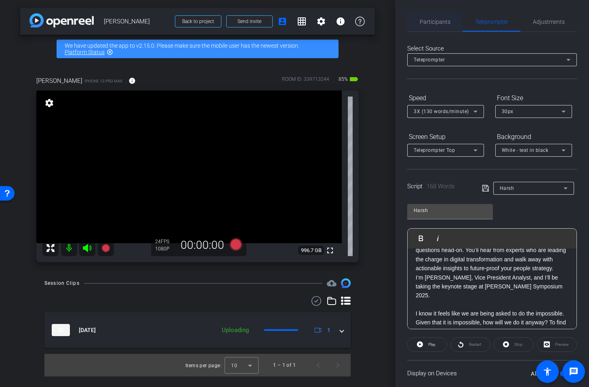
click at [421, 19] on span "Participants" at bounding box center [434, 22] width 31 height 6
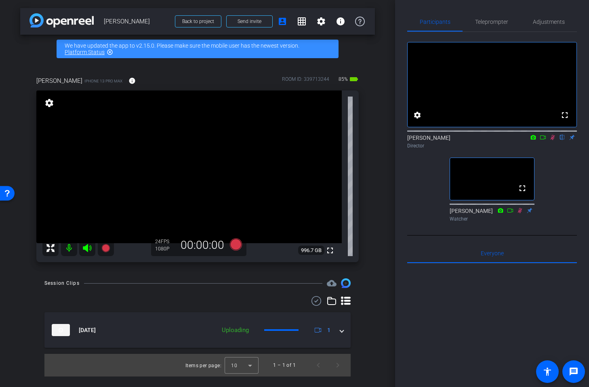
click at [551, 140] on icon at bounding box center [552, 137] width 6 height 6
drag, startPoint x: 499, startPoint y: 20, endPoint x: 499, endPoint y: 24, distance: 4.1
click at [500, 20] on span "Teleprompter" at bounding box center [491, 22] width 33 height 6
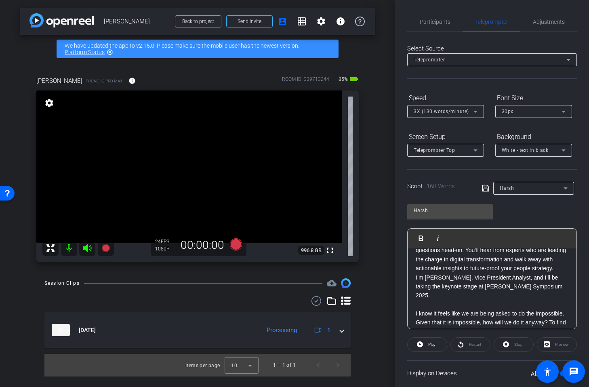
click at [414, 278] on div "The work we do tomorrow will look nothing like today. By 2028, agentic AI will …" at bounding box center [491, 223] width 169 height 242
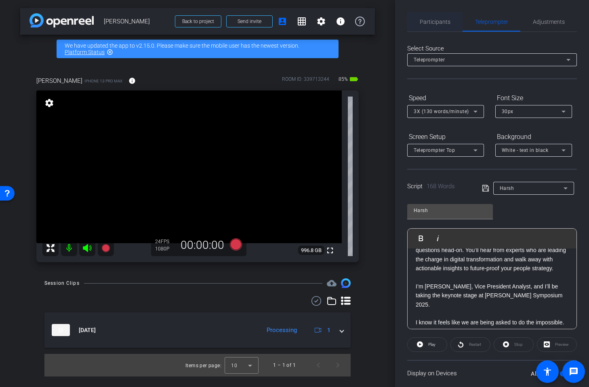
click at [426, 21] on span "Participants" at bounding box center [434, 22] width 31 height 6
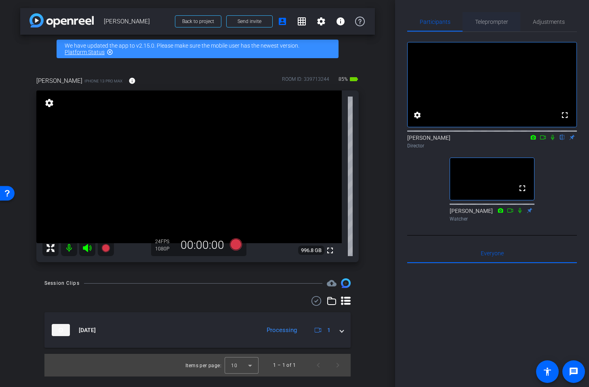
click at [492, 21] on span "Teleprompter" at bounding box center [491, 22] width 33 height 6
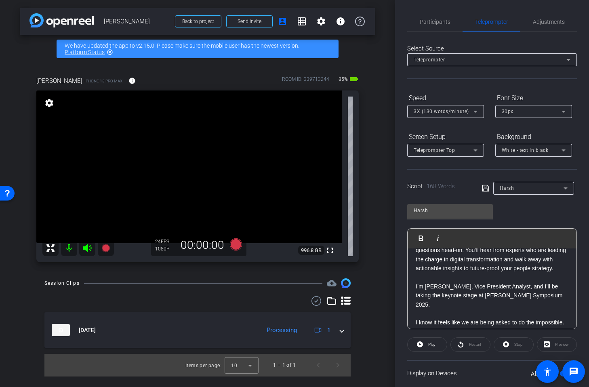
click at [485, 184] on icon at bounding box center [485, 188] width 7 height 10
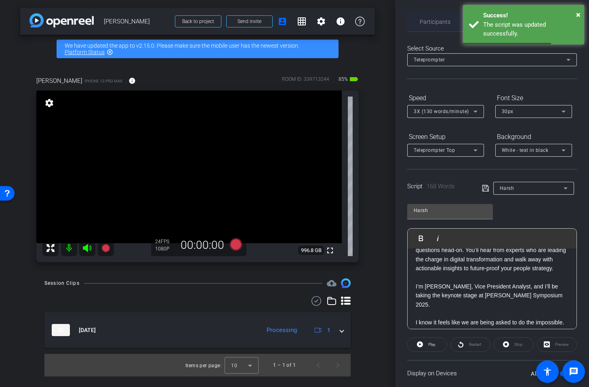
click at [431, 21] on span "Participants" at bounding box center [434, 22] width 31 height 6
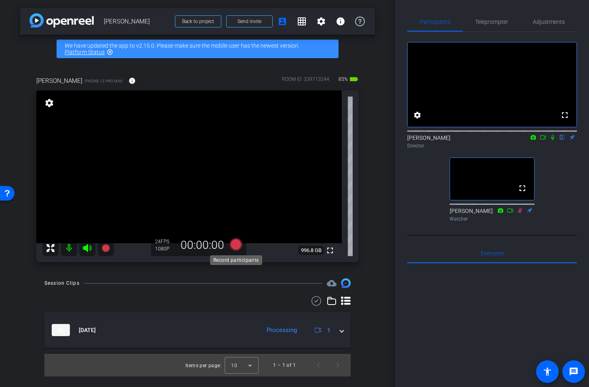
click at [235, 245] on icon at bounding box center [236, 244] width 12 height 12
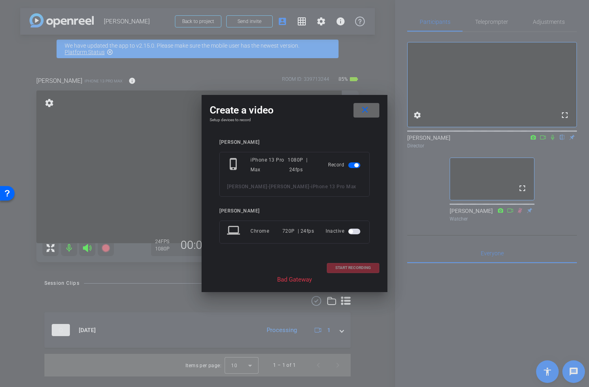
click at [363, 108] on mat-icon "close" at bounding box center [365, 110] width 10 height 10
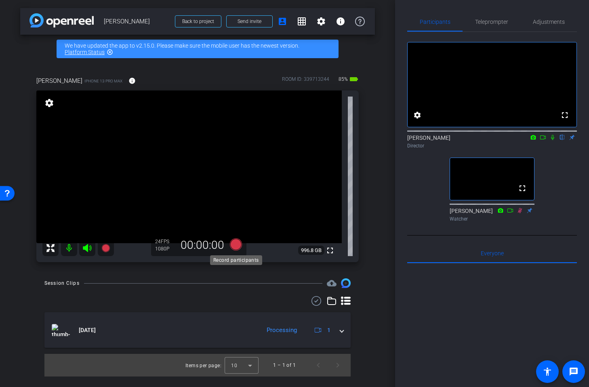
click at [236, 246] on icon at bounding box center [236, 244] width 12 height 12
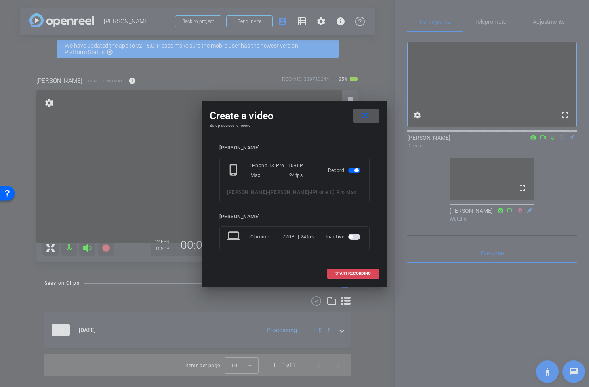
click at [357, 276] on span at bounding box center [353, 273] width 52 height 19
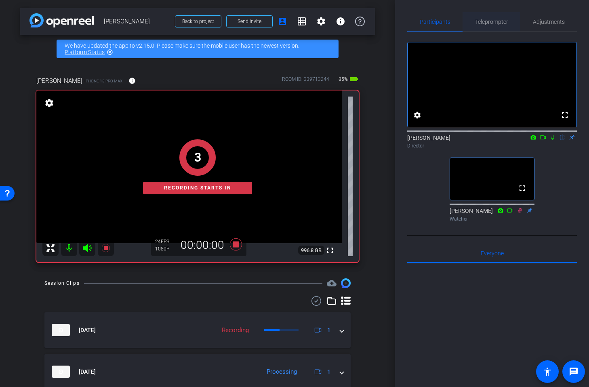
click at [494, 27] on span "Teleprompter" at bounding box center [491, 21] width 33 height 19
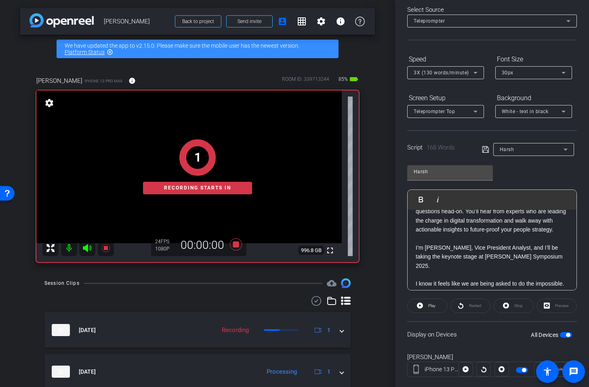
scroll to position [39, 0]
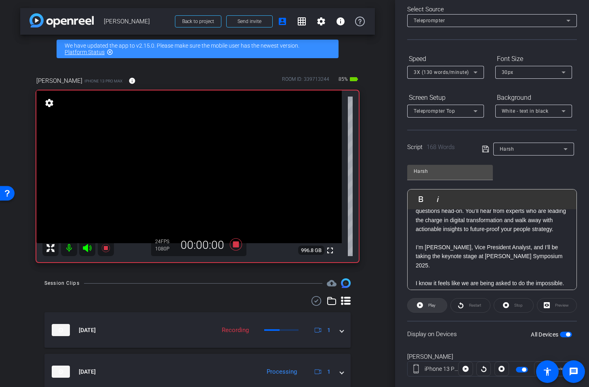
click at [430, 307] on span "Play" at bounding box center [431, 305] width 7 height 4
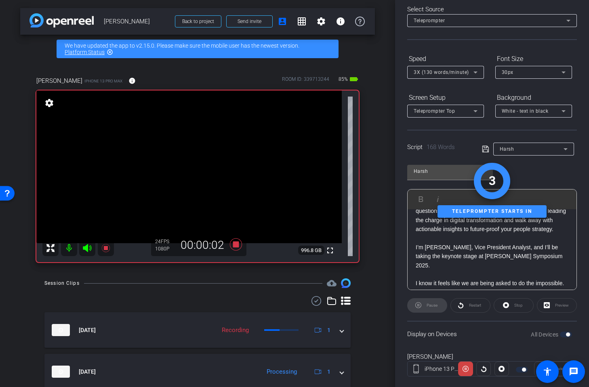
scroll to position [0, 0]
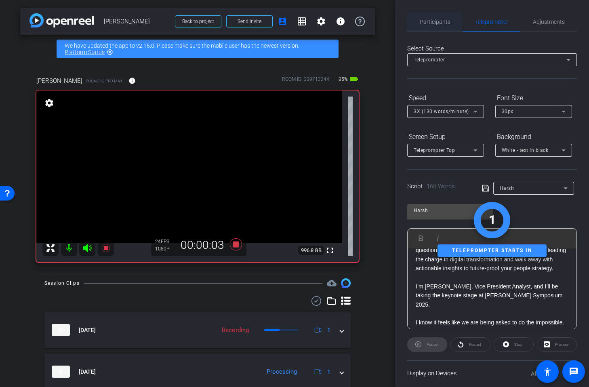
click at [440, 25] on span "Participants" at bounding box center [434, 21] width 31 height 19
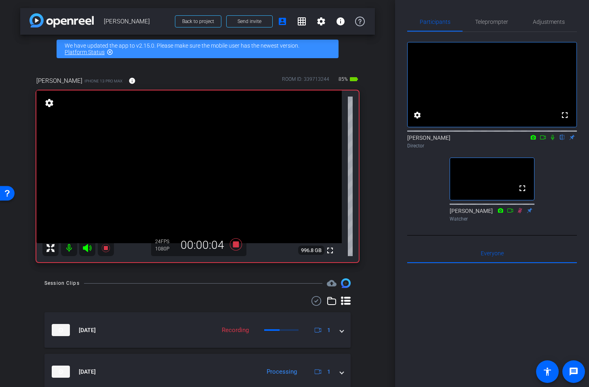
click at [553, 140] on icon at bounding box center [552, 137] width 3 height 5
click at [497, 25] on span "Teleprompter" at bounding box center [491, 21] width 33 height 19
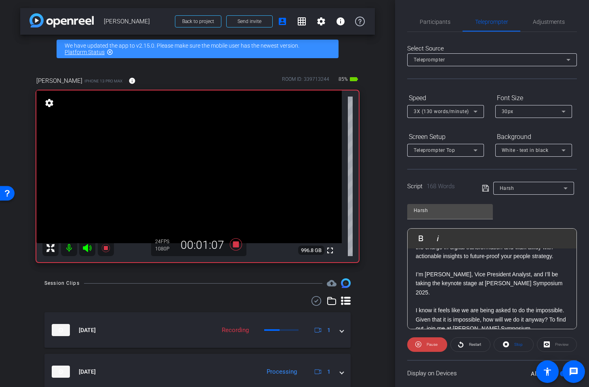
scroll to position [161, 0]
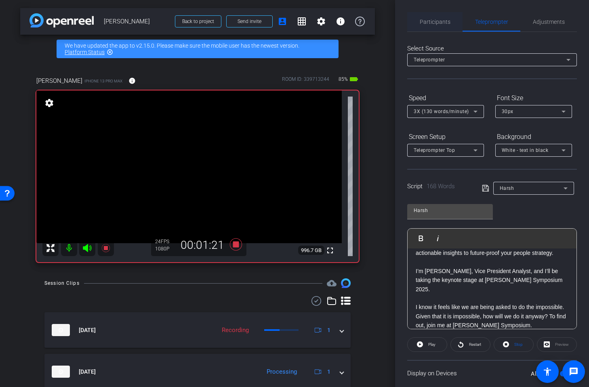
click at [444, 25] on span "Participants" at bounding box center [434, 21] width 31 height 19
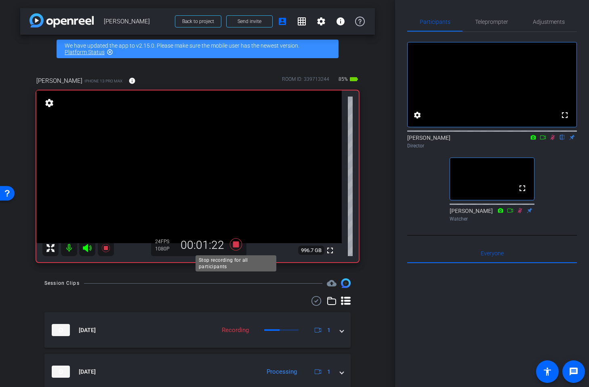
click at [237, 241] on icon at bounding box center [235, 244] width 19 height 15
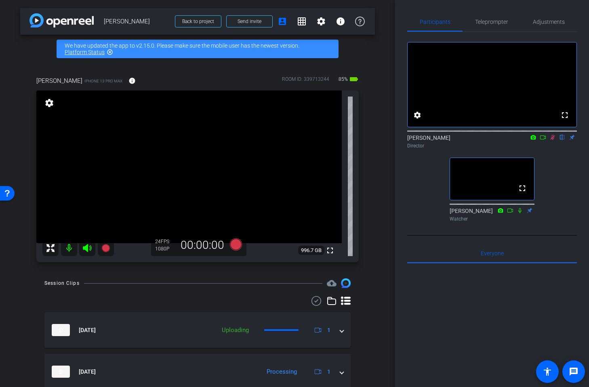
click at [551, 140] on icon at bounding box center [552, 137] width 6 height 6
click at [491, 24] on span "Teleprompter" at bounding box center [491, 22] width 33 height 6
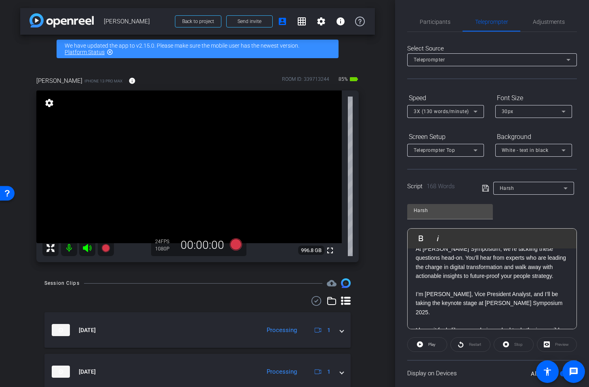
scroll to position [124, 0]
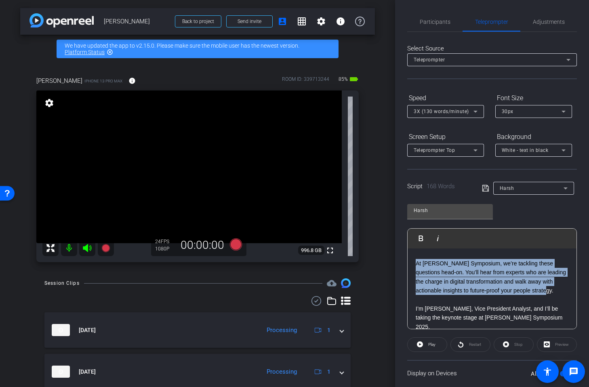
drag, startPoint x: 559, startPoint y: 290, endPoint x: 416, endPoint y: 262, distance: 145.7
click at [416, 262] on p "At Gartner HR Symposium, we’re tackling these questions head-on. You’ll hear fr…" at bounding box center [491, 277] width 153 height 36
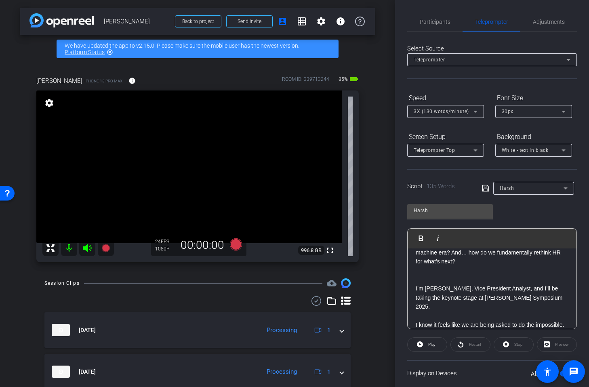
scroll to position [95, 0]
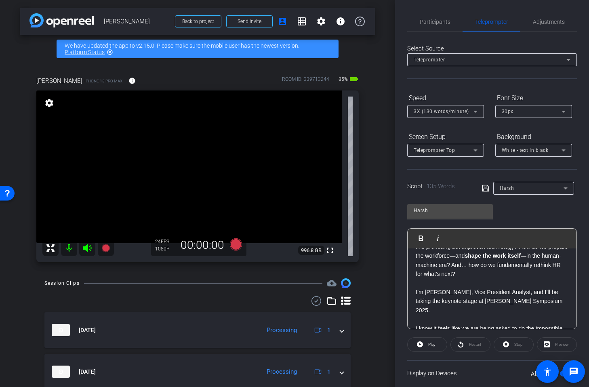
click at [486, 191] on icon at bounding box center [485, 188] width 7 height 10
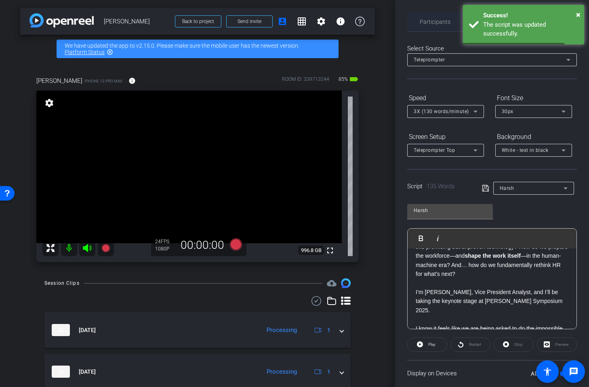
click at [438, 26] on span "Participants" at bounding box center [434, 21] width 31 height 19
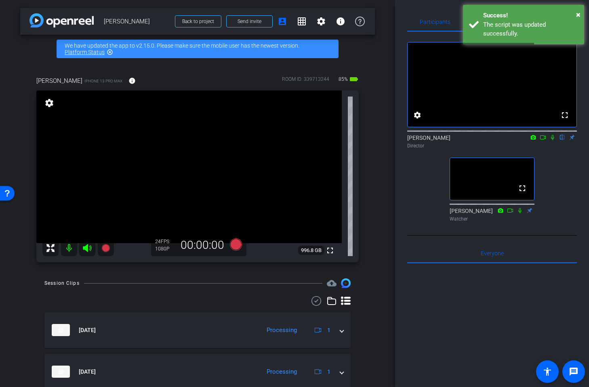
click at [568, 220] on div "fullscreen settings Rob Harpin flip Director fullscreen Margie Escamilla Watcher" at bounding box center [492, 128] width 170 height 193
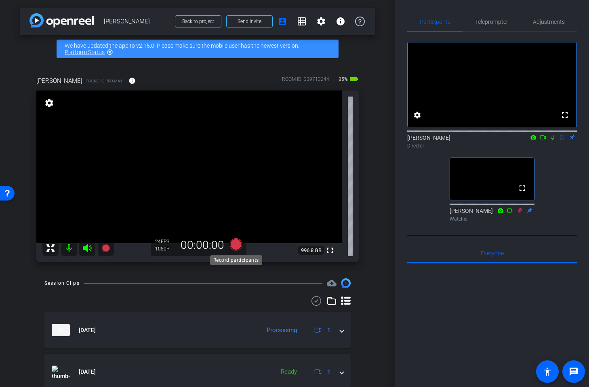
click at [235, 245] on icon at bounding box center [236, 244] width 12 height 12
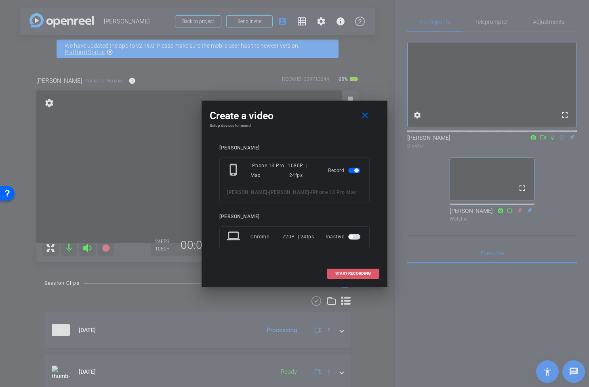
click at [332, 270] on span at bounding box center [353, 273] width 52 height 19
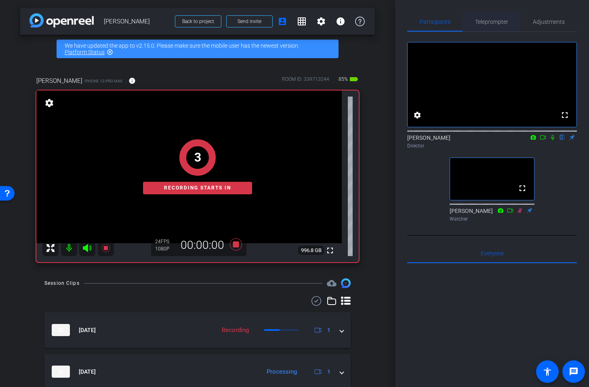
click at [498, 22] on span "Teleprompter" at bounding box center [491, 22] width 33 height 6
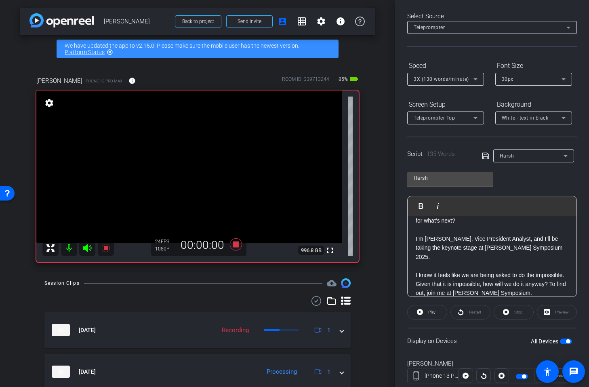
scroll to position [54, 0]
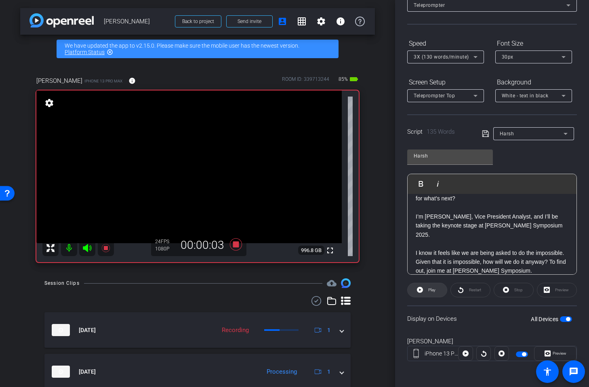
click at [422, 289] on icon at bounding box center [420, 290] width 6 height 6
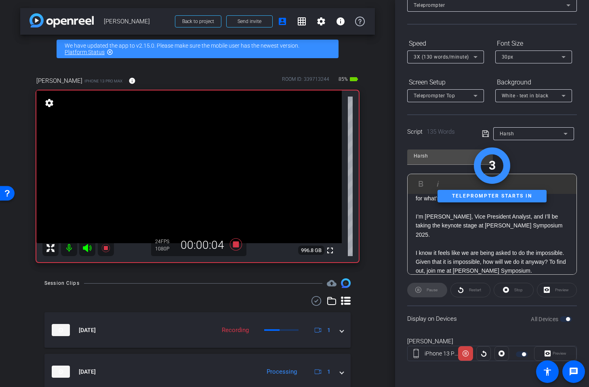
scroll to position [0, 0]
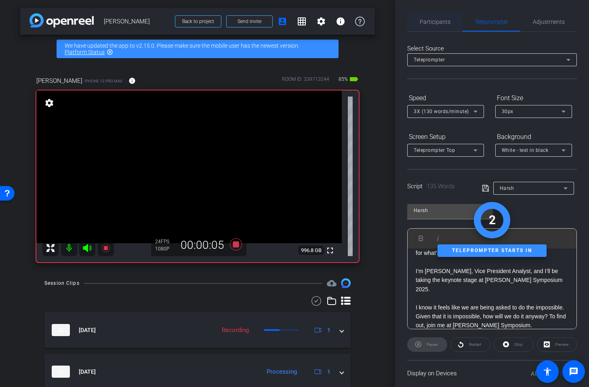
drag, startPoint x: 440, startPoint y: 20, endPoint x: 446, endPoint y: 23, distance: 6.3
click at [440, 20] on span "Participants" at bounding box center [434, 22] width 31 height 6
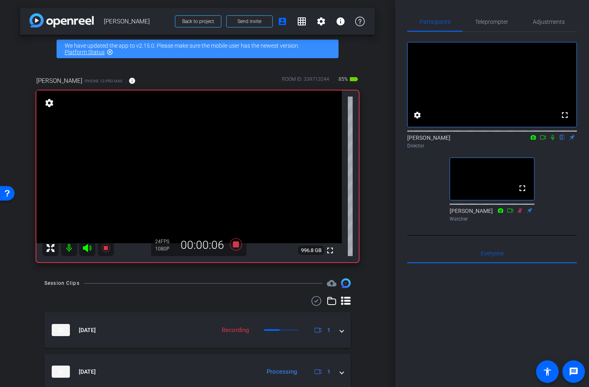
click at [551, 140] on icon at bounding box center [552, 137] width 3 height 5
click at [482, 21] on span "Teleprompter" at bounding box center [491, 22] width 33 height 6
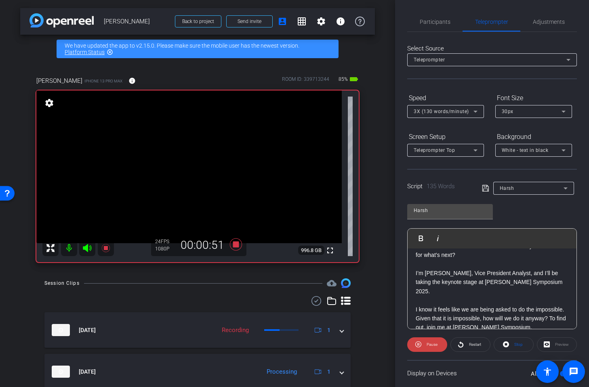
scroll to position [116, 0]
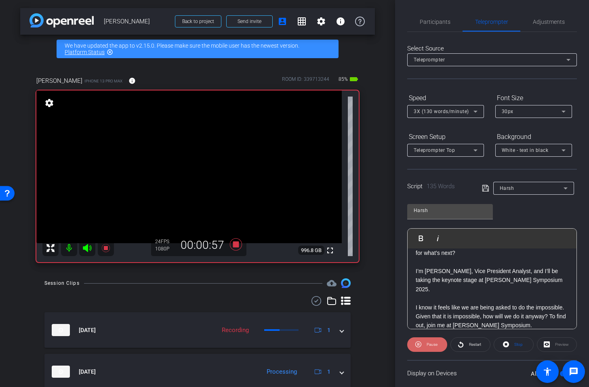
click at [434, 341] on span "Pause" at bounding box center [430, 344] width 13 height 11
click at [513, 344] on span "Stop" at bounding box center [517, 344] width 10 height 11
click at [239, 245] on icon at bounding box center [235, 244] width 19 height 15
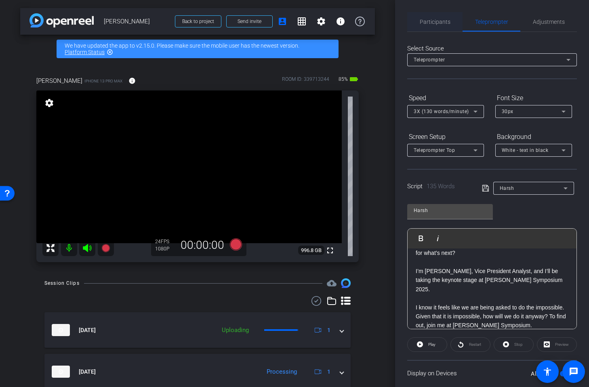
click at [442, 23] on span "Participants" at bounding box center [434, 22] width 31 height 6
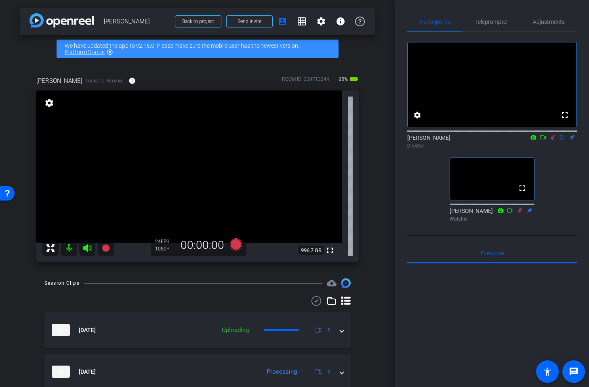
click at [551, 140] on icon at bounding box center [552, 137] width 6 height 6
click at [495, 21] on span "Teleprompter" at bounding box center [491, 22] width 33 height 6
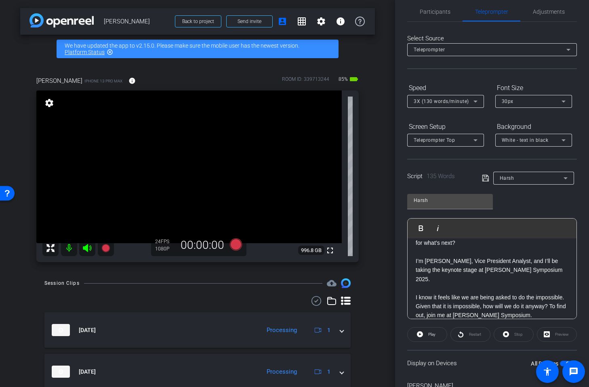
scroll to position [11, 0]
click at [485, 178] on icon at bounding box center [485, 177] width 6 height 6
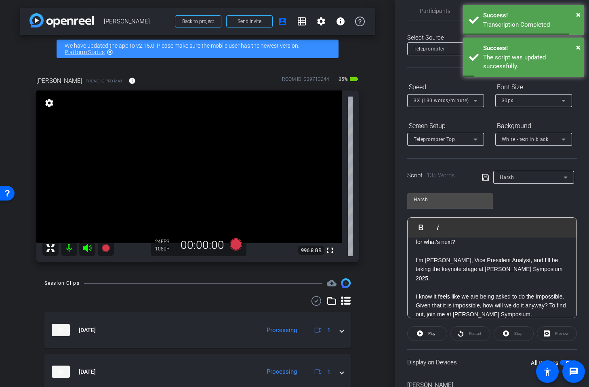
click at [485, 180] on icon at bounding box center [485, 177] width 7 height 10
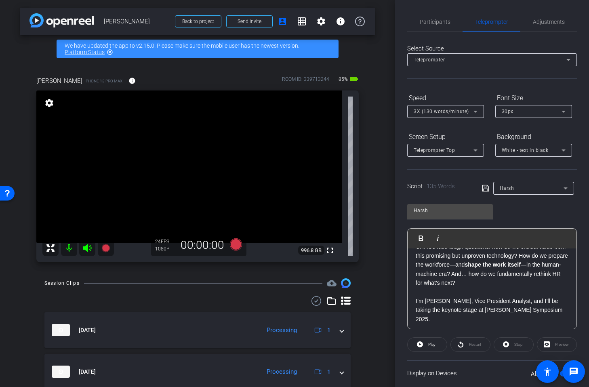
scroll to position [77, 0]
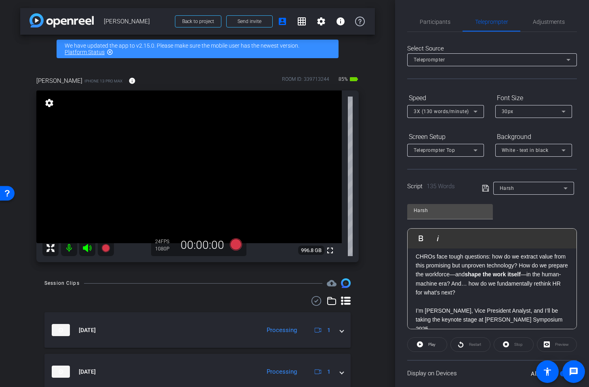
click at [488, 188] on icon at bounding box center [485, 188] width 6 height 6
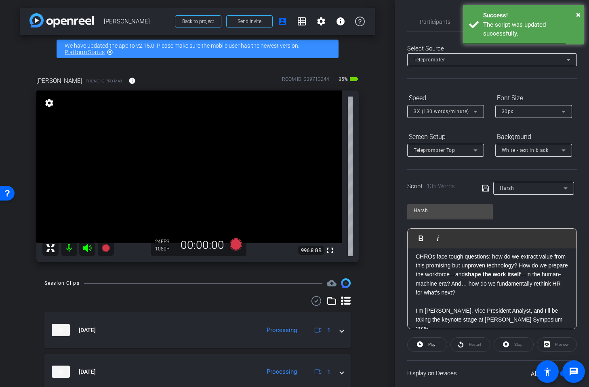
scroll to position [0, 0]
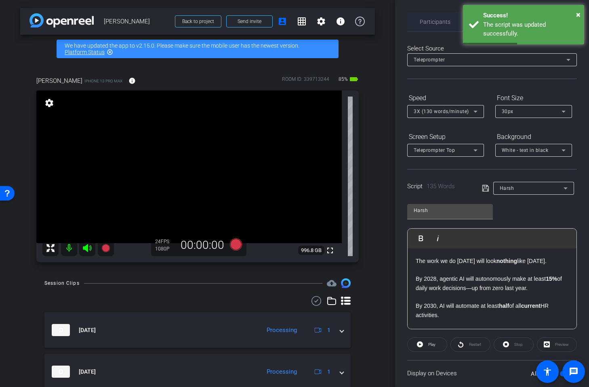
click at [431, 23] on span "Participants" at bounding box center [434, 22] width 31 height 6
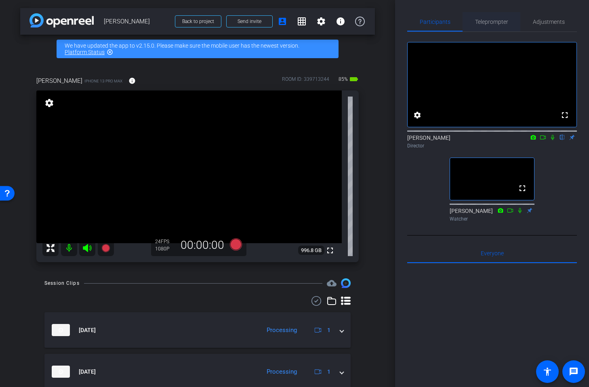
click at [494, 24] on span "Teleprompter" at bounding box center [491, 22] width 33 height 6
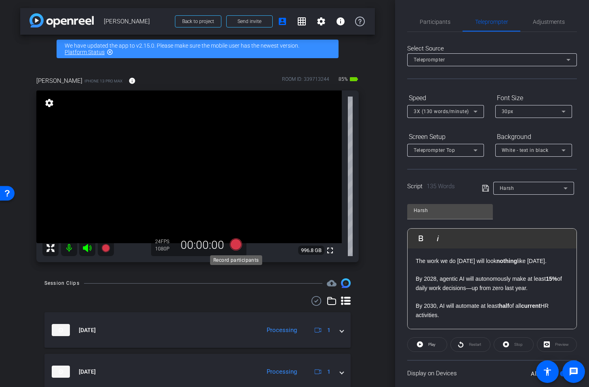
click at [234, 245] on icon at bounding box center [236, 244] width 12 height 12
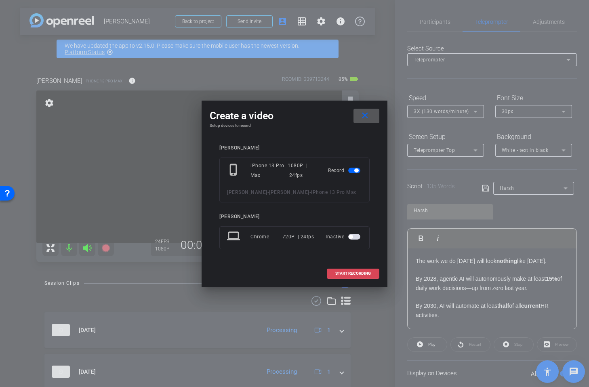
click at [344, 274] on span "START RECORDING" at bounding box center [353, 273] width 36 height 4
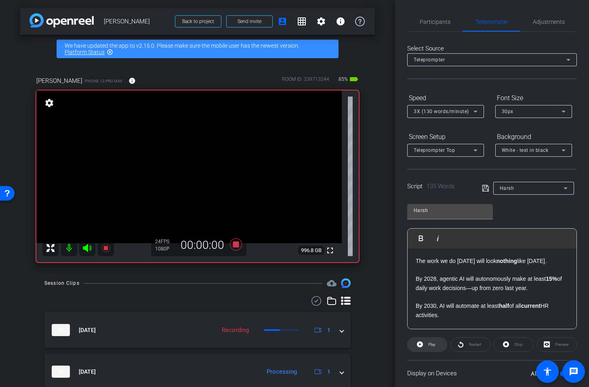
click at [432, 345] on span "Play" at bounding box center [431, 344] width 7 height 4
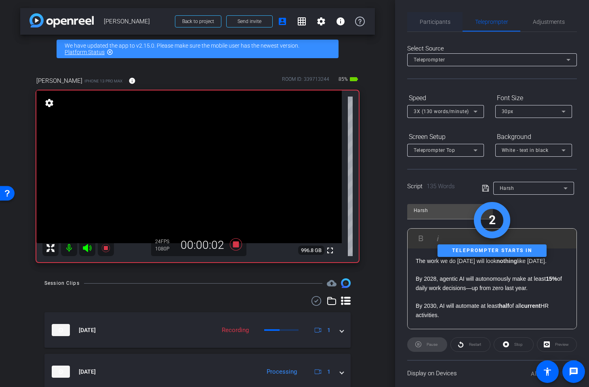
click at [439, 20] on span "Participants" at bounding box center [434, 22] width 31 height 6
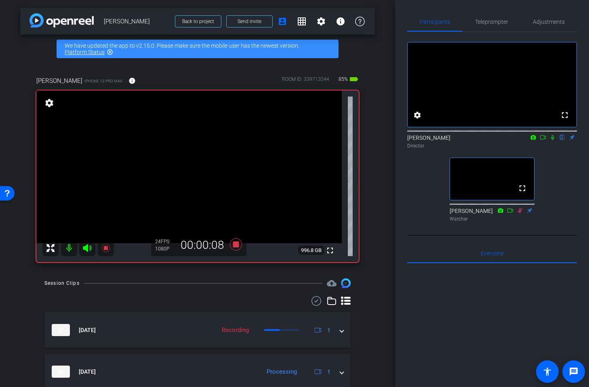
click at [555, 141] on mat-icon at bounding box center [552, 137] width 10 height 7
click at [499, 23] on span "Teleprompter" at bounding box center [491, 22] width 33 height 6
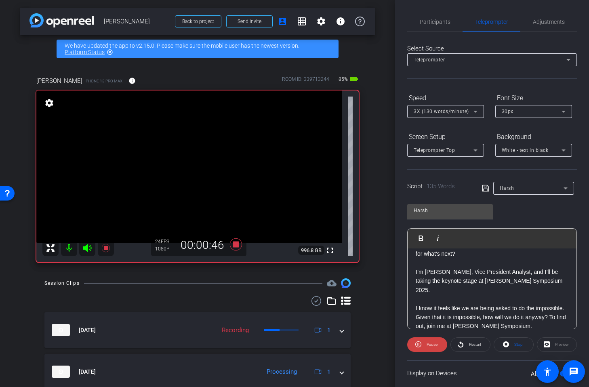
scroll to position [116, 0]
click at [237, 245] on icon at bounding box center [236, 244] width 12 height 12
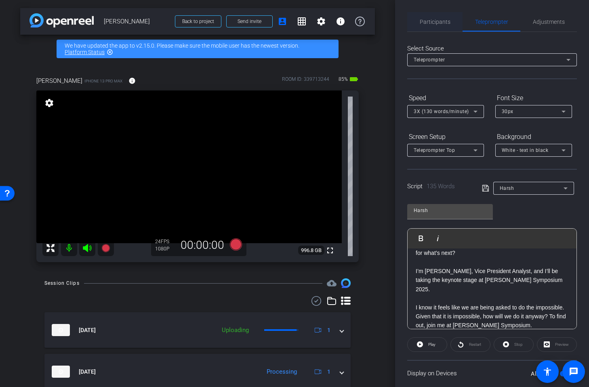
click at [429, 22] on span "Participants" at bounding box center [434, 22] width 31 height 6
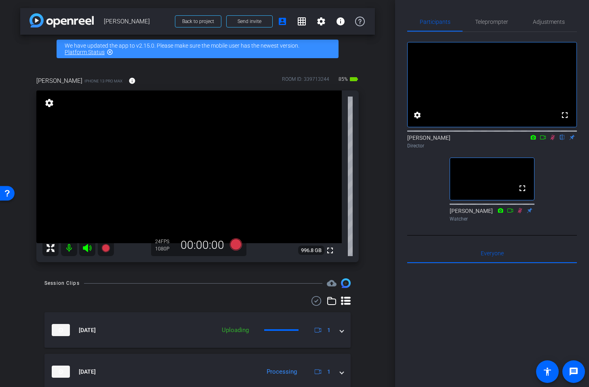
click at [554, 140] on icon at bounding box center [552, 137] width 6 height 6
click at [486, 23] on span "Teleprompter" at bounding box center [491, 22] width 33 height 6
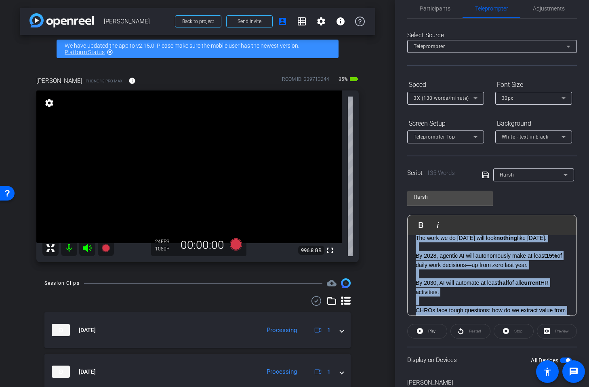
scroll to position [0, 0]
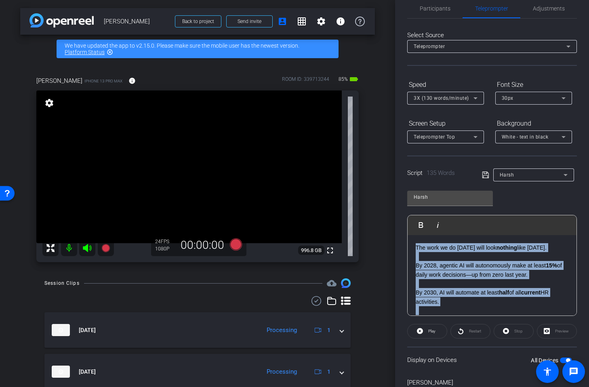
drag, startPoint x: 398, startPoint y: 222, endPoint x: 375, endPoint y: 210, distance: 26.0
click at [375, 210] on div "arrow_back Harsh Kundulli Back to project Send invite account_box grid_on setti…" at bounding box center [294, 193] width 589 height 387
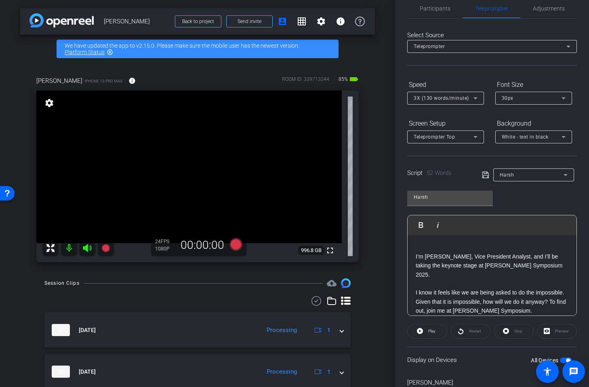
click at [483, 176] on icon at bounding box center [485, 175] width 6 height 6
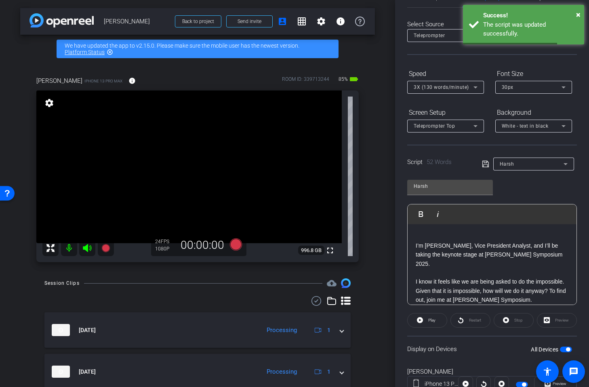
scroll to position [32, 0]
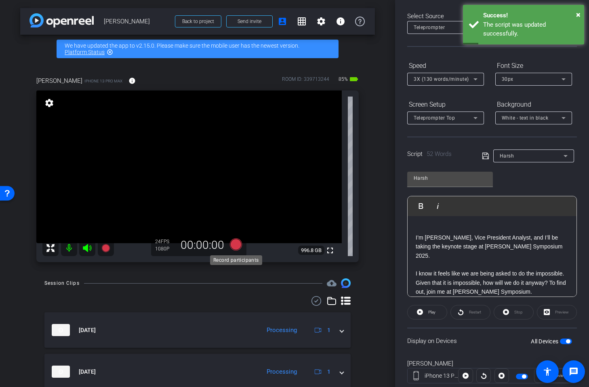
click at [235, 248] on icon at bounding box center [236, 244] width 12 height 12
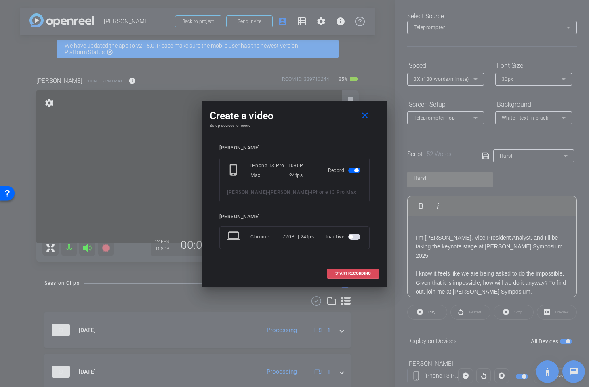
click at [342, 276] on span at bounding box center [353, 273] width 52 height 19
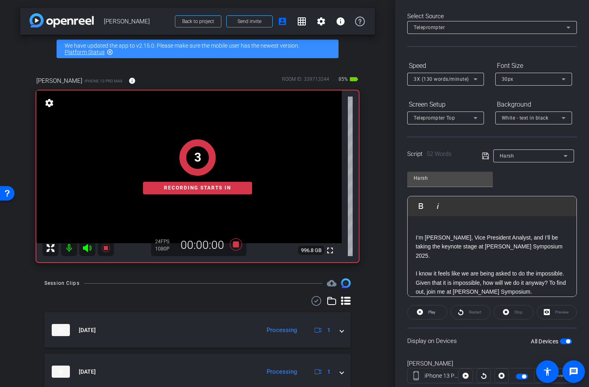
scroll to position [0, 0]
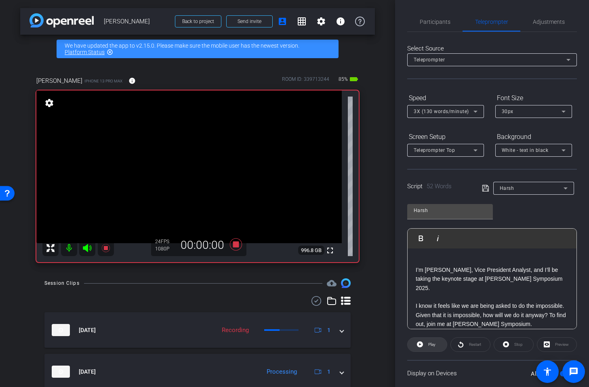
click at [427, 346] on span "Play" at bounding box center [430, 344] width 9 height 11
click at [505, 344] on icon at bounding box center [506, 344] width 6 height 10
click at [483, 188] on icon at bounding box center [485, 188] width 7 height 10
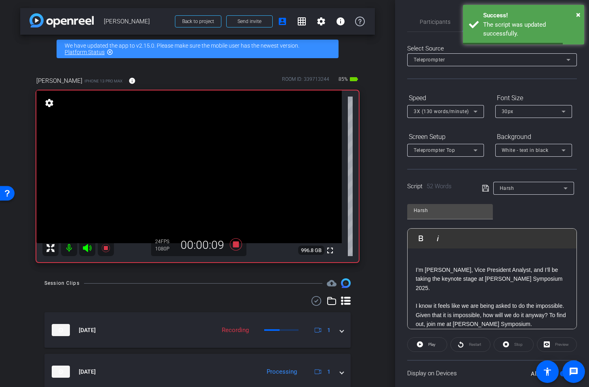
click at [487, 187] on icon at bounding box center [485, 188] width 7 height 10
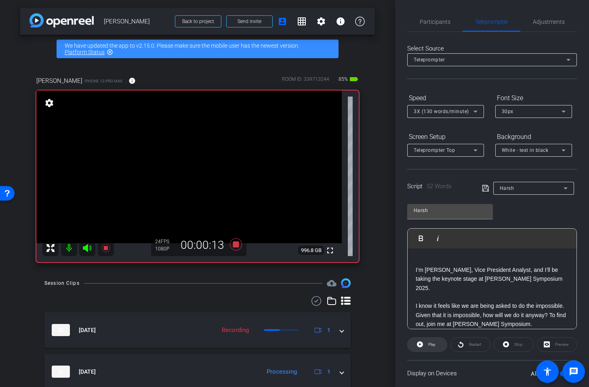
click at [429, 345] on span "Play" at bounding box center [431, 344] width 7 height 4
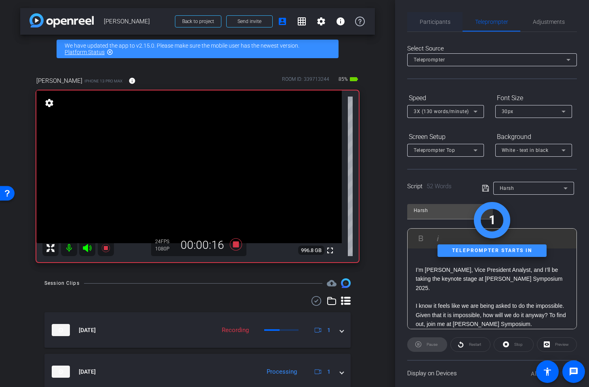
click at [446, 23] on span "Participants" at bounding box center [434, 22] width 31 height 6
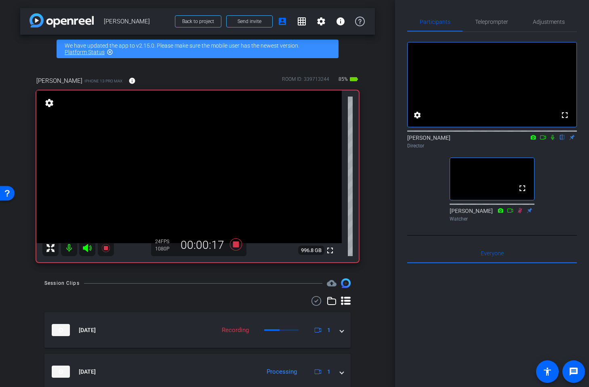
click at [553, 140] on icon at bounding box center [552, 137] width 6 height 6
click at [235, 247] on icon at bounding box center [236, 244] width 12 height 12
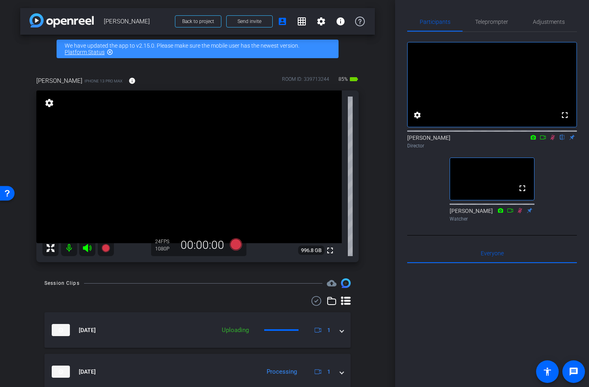
click at [553, 140] on icon at bounding box center [552, 137] width 6 height 6
click at [491, 19] on span "Teleprompter" at bounding box center [491, 22] width 33 height 6
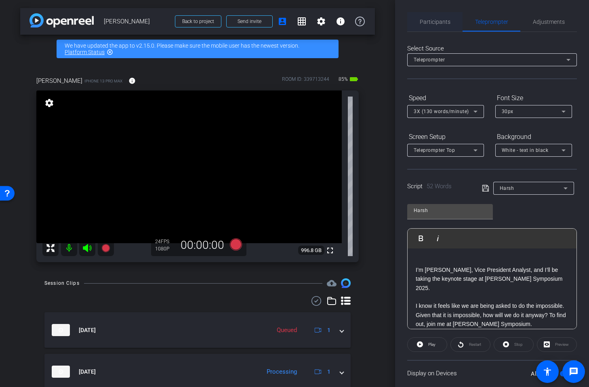
click at [453, 23] on div "Participants" at bounding box center [434, 21] width 55 height 19
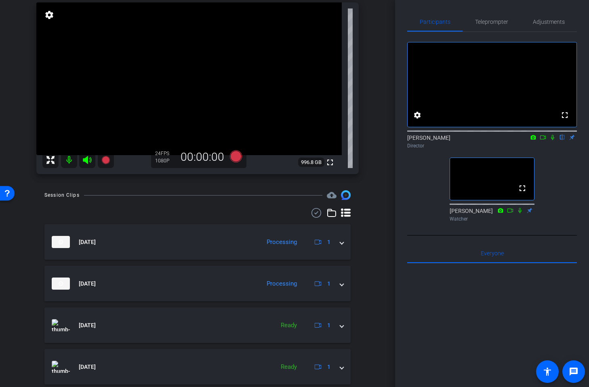
scroll to position [94, 0]
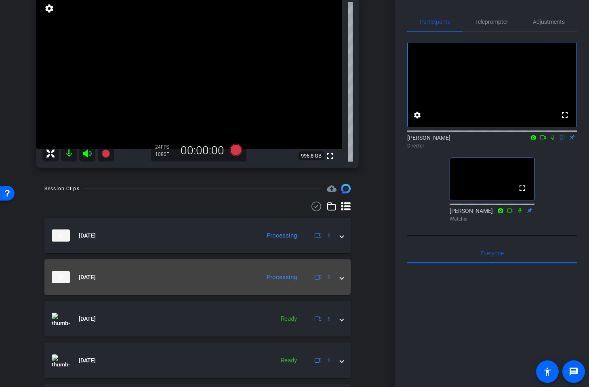
click at [344, 281] on mat-expansion-panel-header "Sep 15, 2025 Processing 1" at bounding box center [197, 277] width 306 height 36
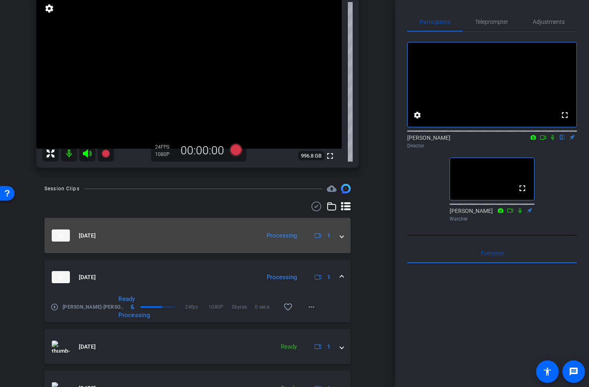
click at [343, 236] on span at bounding box center [341, 235] width 3 height 8
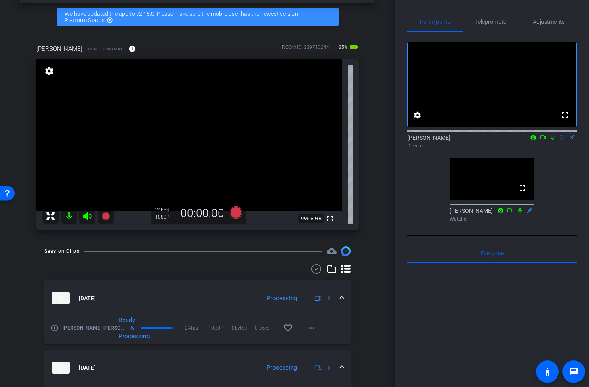
scroll to position [0, 0]
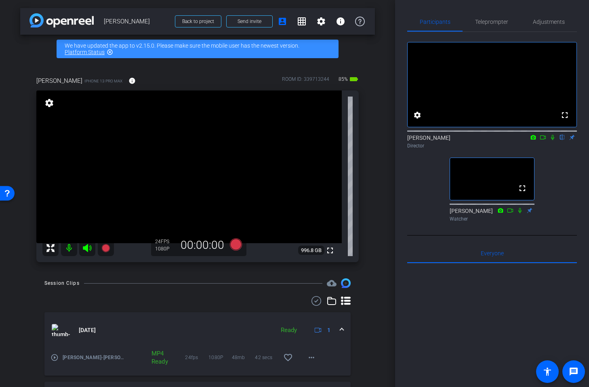
click at [375, 139] on div "arrow_back Harsh Kundulli Back to project Send invite account_box grid_on setti…" at bounding box center [197, 193] width 395 height 387
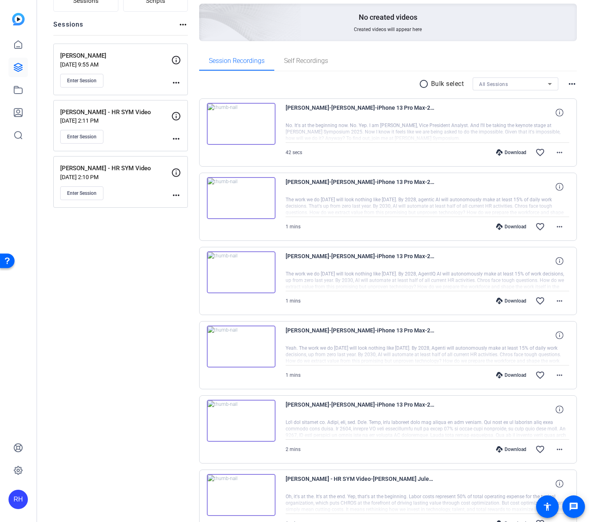
scroll to position [77, 0]
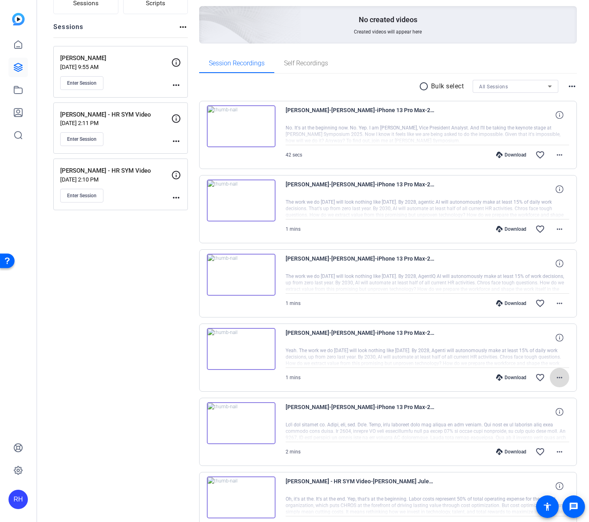
click at [559, 377] on mat-icon "more_horiz" at bounding box center [559, 378] width 10 height 10
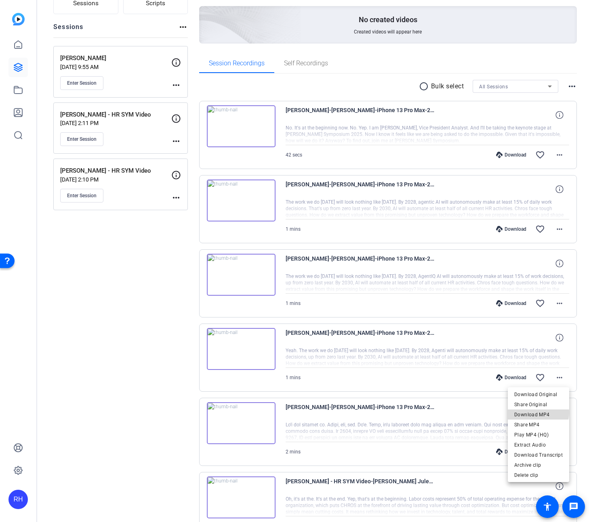
click at [539, 413] on span "Download MP4" at bounding box center [538, 415] width 48 height 10
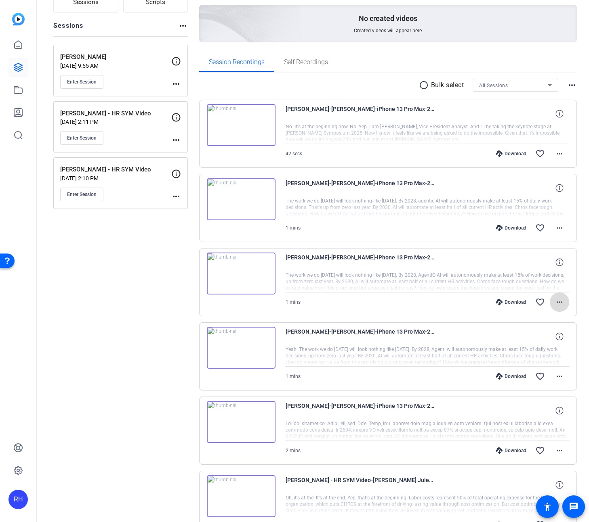
click at [557, 301] on mat-icon "more_horiz" at bounding box center [559, 303] width 10 height 10
click at [543, 338] on span "Download MP4" at bounding box center [538, 340] width 48 height 10
click at [560, 227] on mat-icon "more_horiz" at bounding box center [559, 228] width 10 height 10
click at [547, 263] on span "Download MP4" at bounding box center [538, 265] width 48 height 10
click at [560, 155] on mat-icon "more_horiz" at bounding box center [559, 154] width 10 height 10
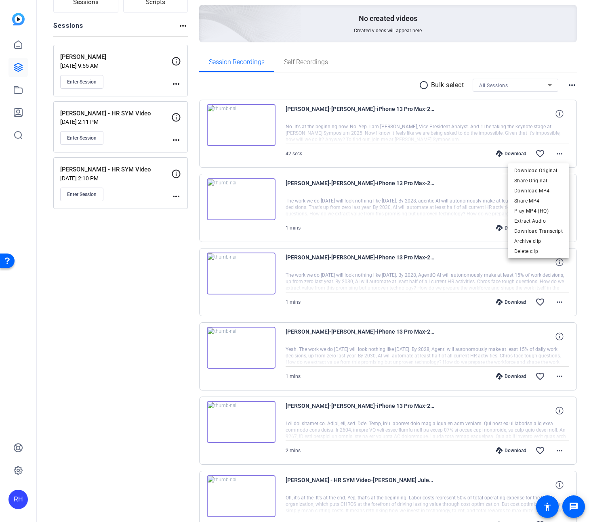
click at [541, 189] on span "Download MP4" at bounding box center [538, 191] width 48 height 10
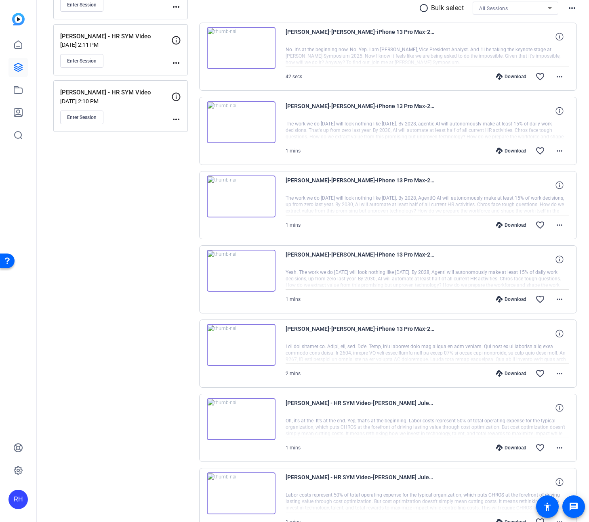
scroll to position [159, 0]
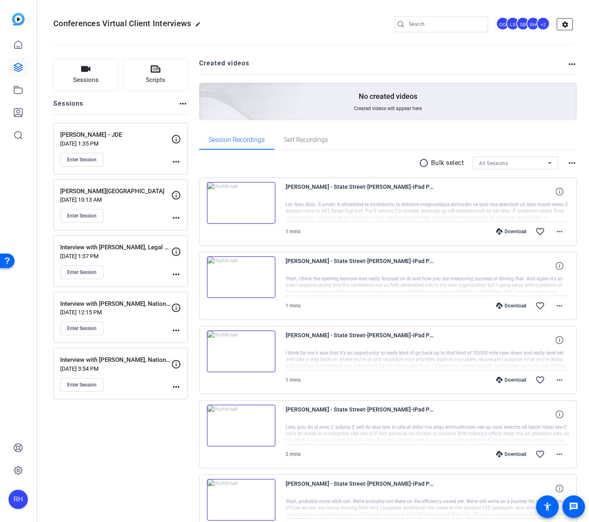
click at [567, 25] on mat-icon "settings" at bounding box center [565, 25] width 16 height 12
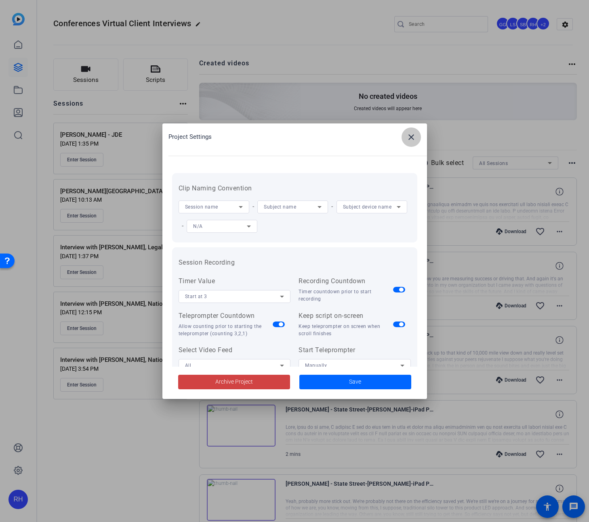
drag, startPoint x: 409, startPoint y: 137, endPoint x: 380, endPoint y: 151, distance: 32.0
click at [409, 137] on mat-icon "close" at bounding box center [411, 137] width 10 height 10
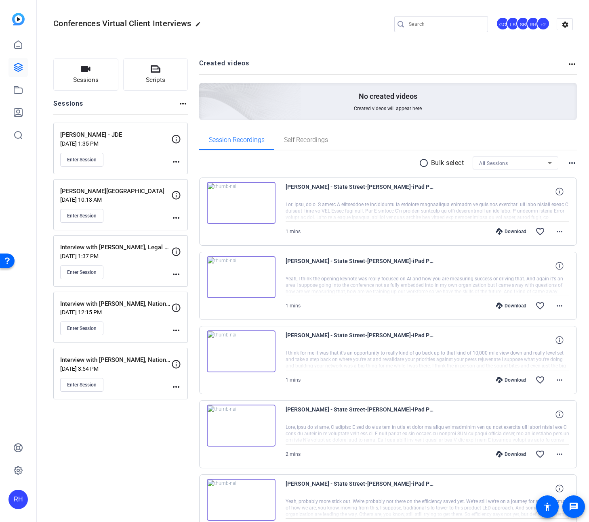
click at [531, 25] on div "RH" at bounding box center [532, 23] width 13 height 13
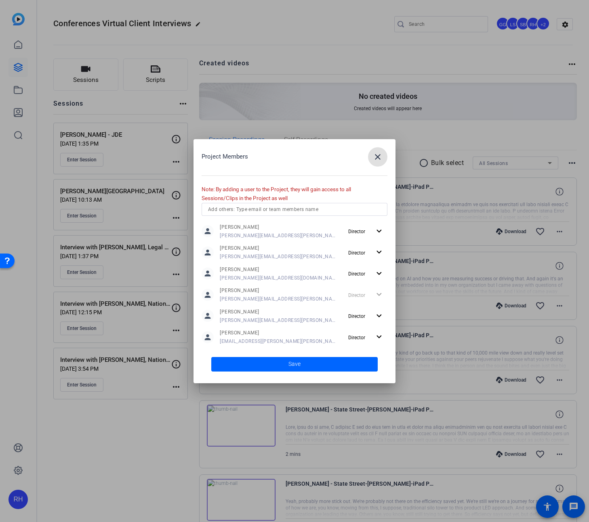
scroll to position [2, 0]
click at [378, 156] on mat-icon "close" at bounding box center [378, 157] width 10 height 10
